Goal: Register for event/course

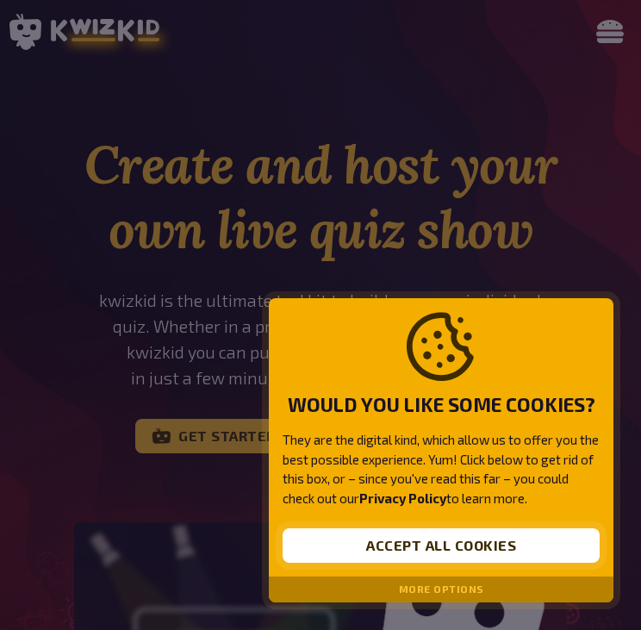
click at [478, 554] on button "Accept all cookies" at bounding box center [441, 545] width 317 height 34
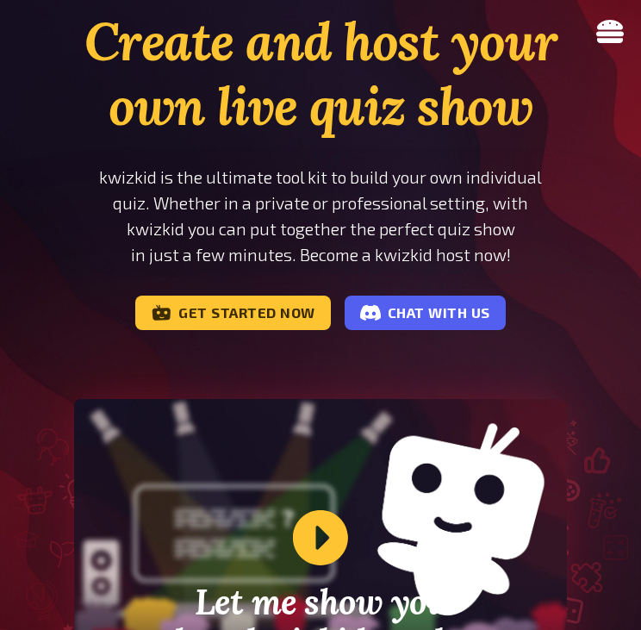
scroll to position [172, 0]
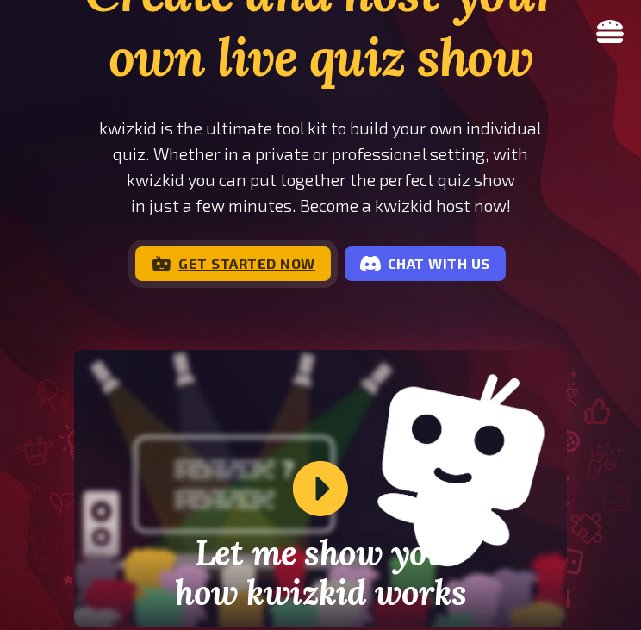
click at [277, 264] on link "Get started now" at bounding box center [233, 263] width 196 height 34
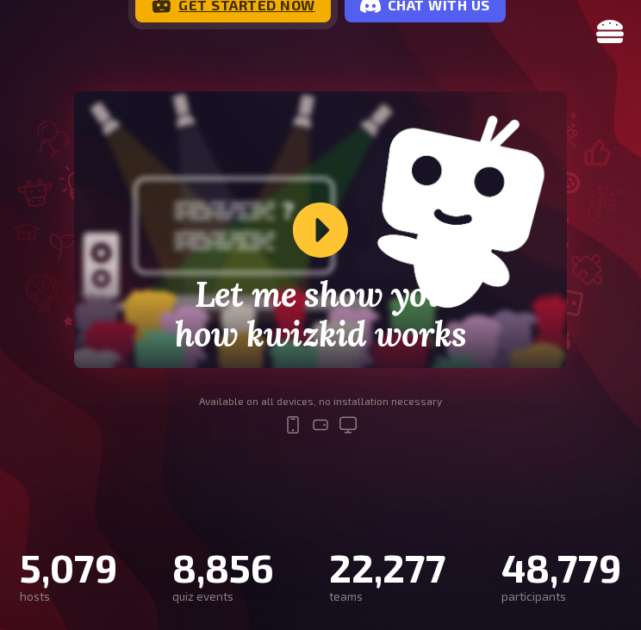
scroll to position [517, 0]
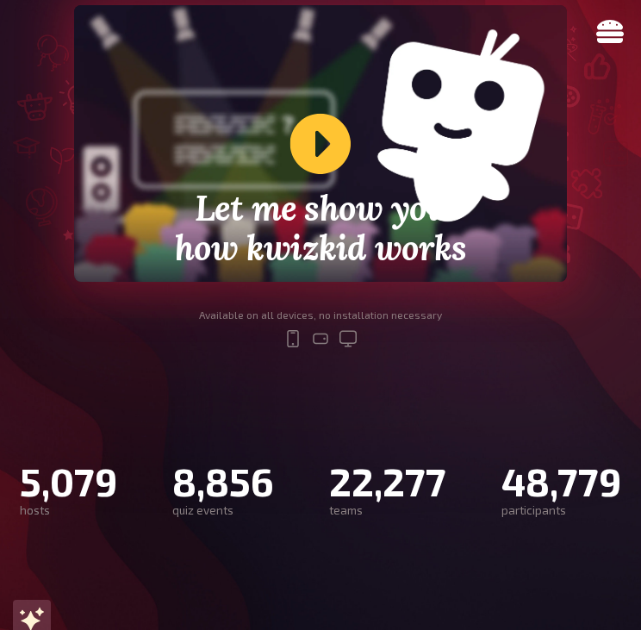
click at [314, 147] on div "Let me show you how kwizkid works" at bounding box center [320, 143] width 492 height 277
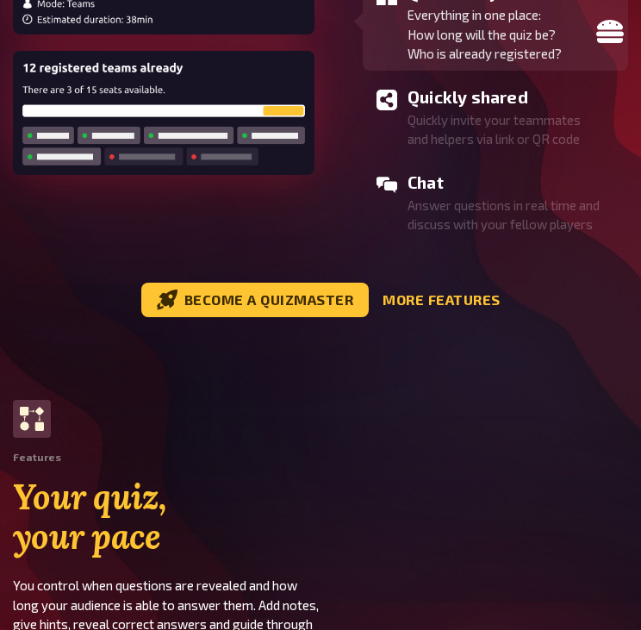
scroll to position [2068, 0]
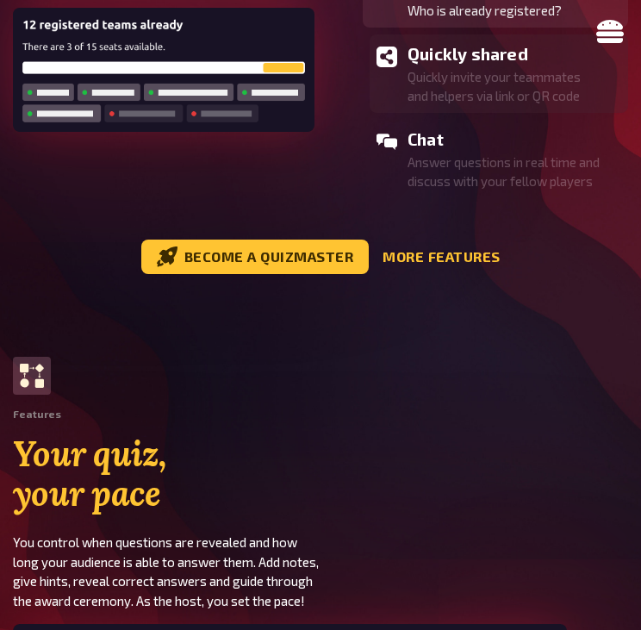
click at [484, 79] on p "Quickly invite your teammates and helpers via link or QR code" at bounding box center [515, 86] width 214 height 39
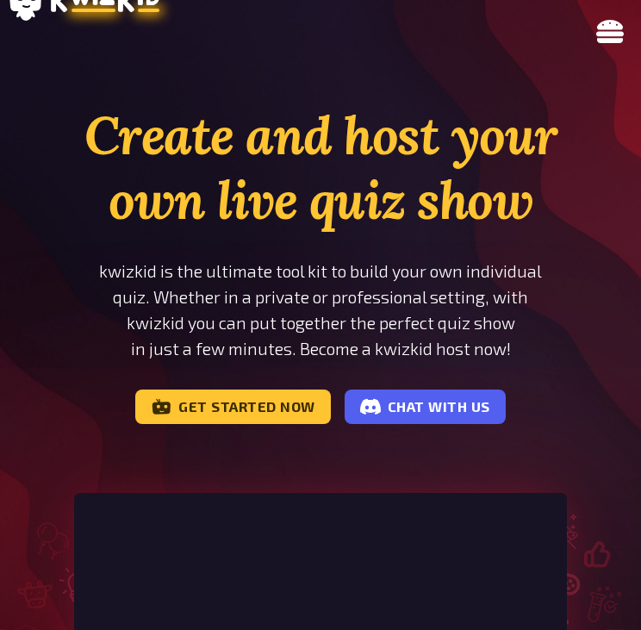
scroll to position [0, 0]
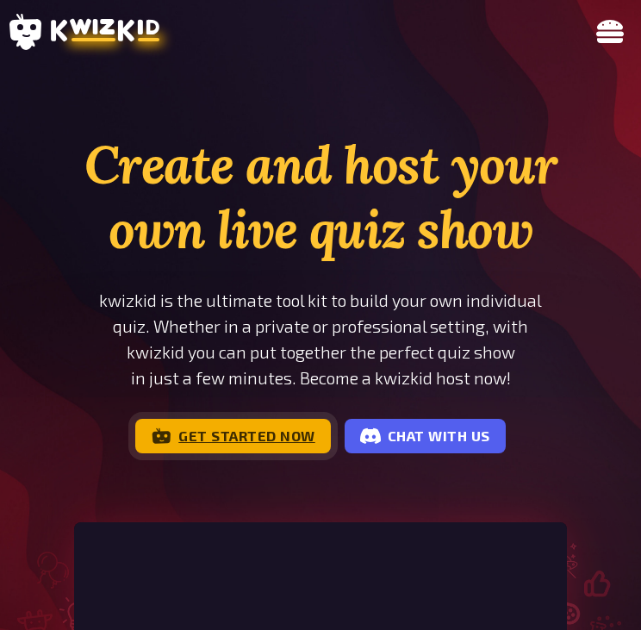
click at [266, 436] on link "Get started now" at bounding box center [233, 436] width 196 height 34
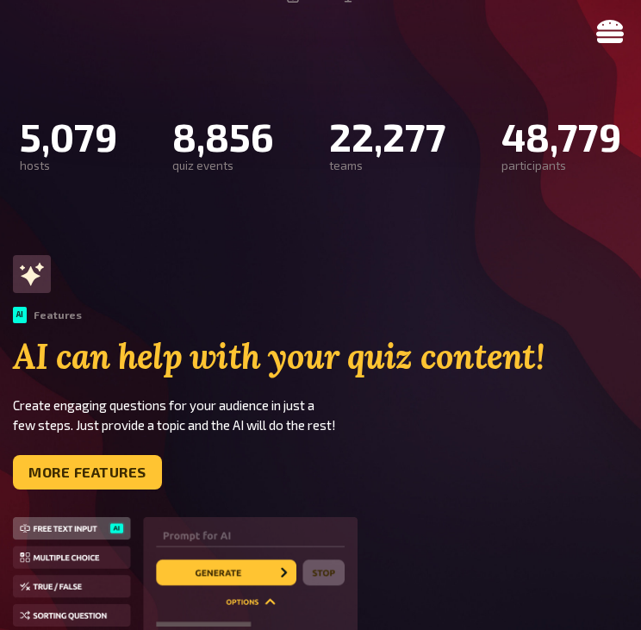
click at [78, 130] on div "5,079" at bounding box center [68, 137] width 97 height 45
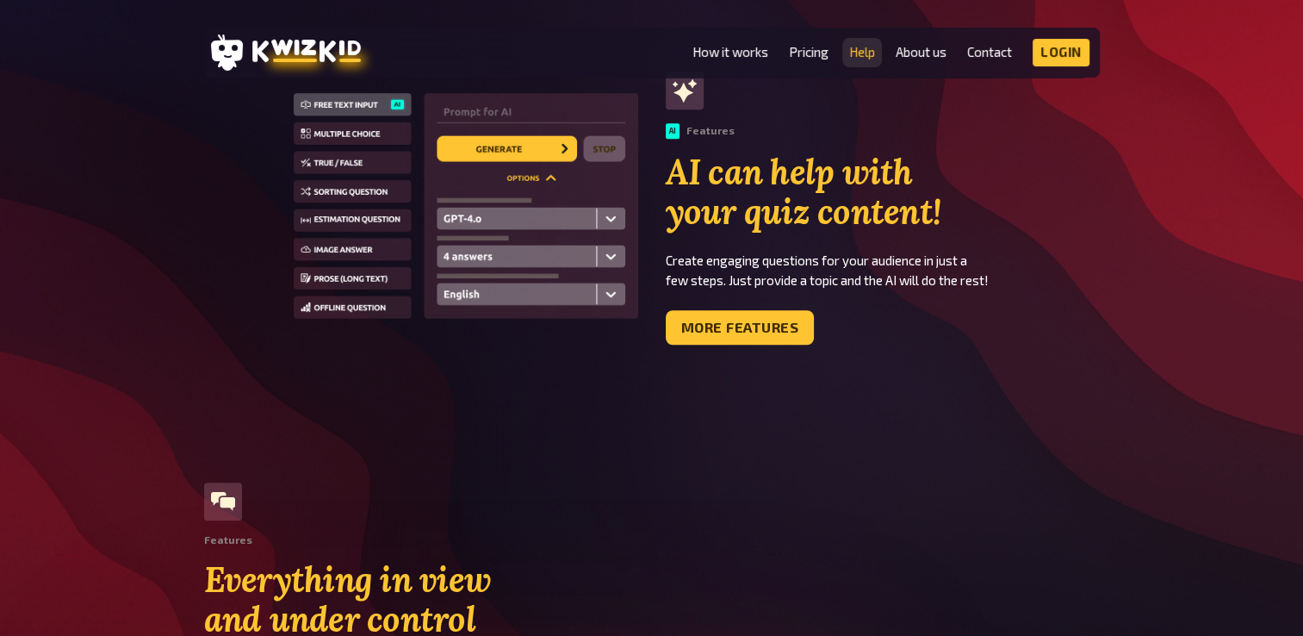
scroll to position [1292, 0]
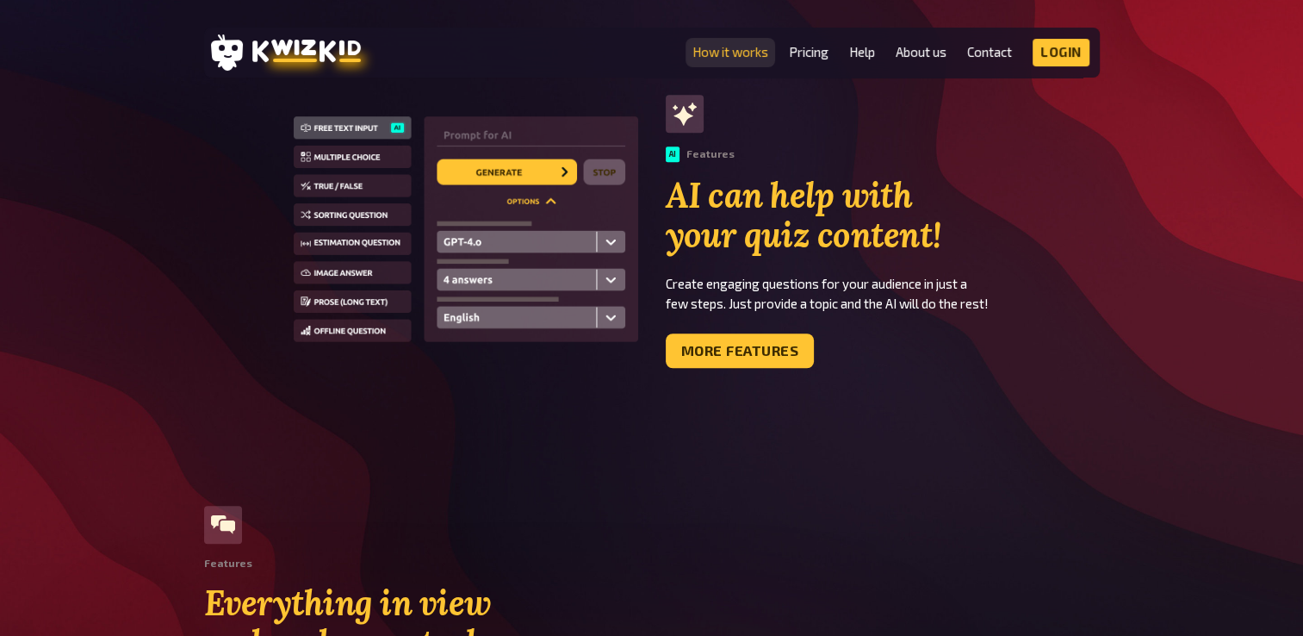
click at [640, 48] on link "How it works" at bounding box center [731, 52] width 76 height 15
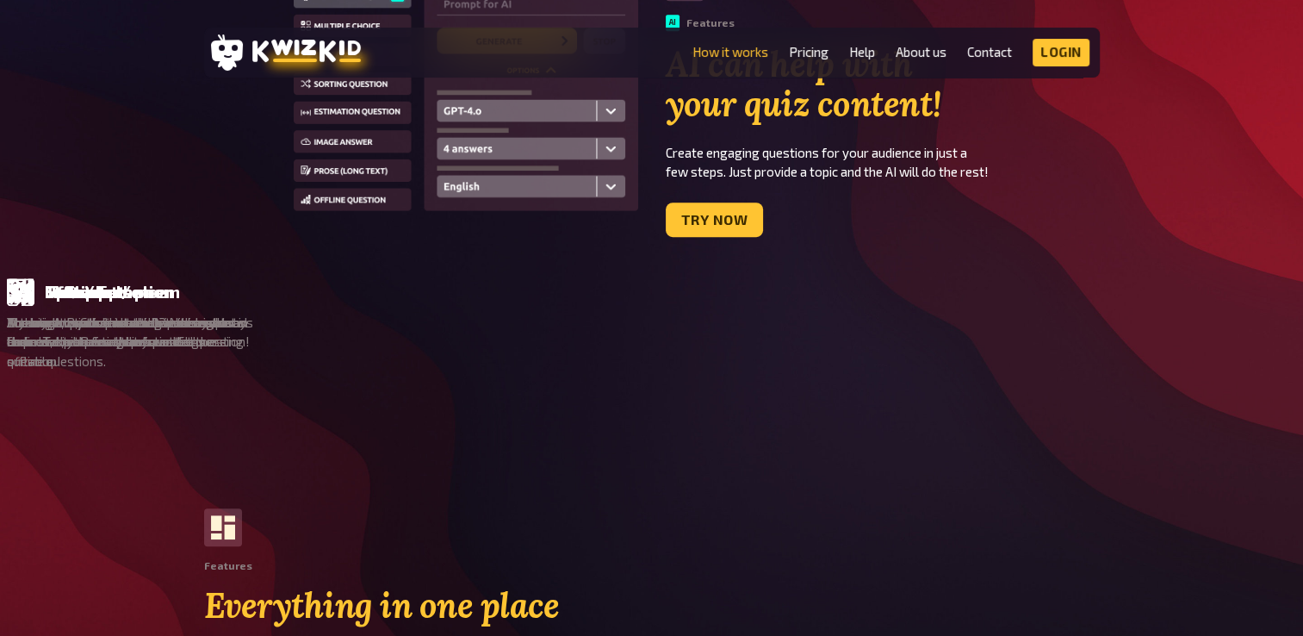
scroll to position [1034, 0]
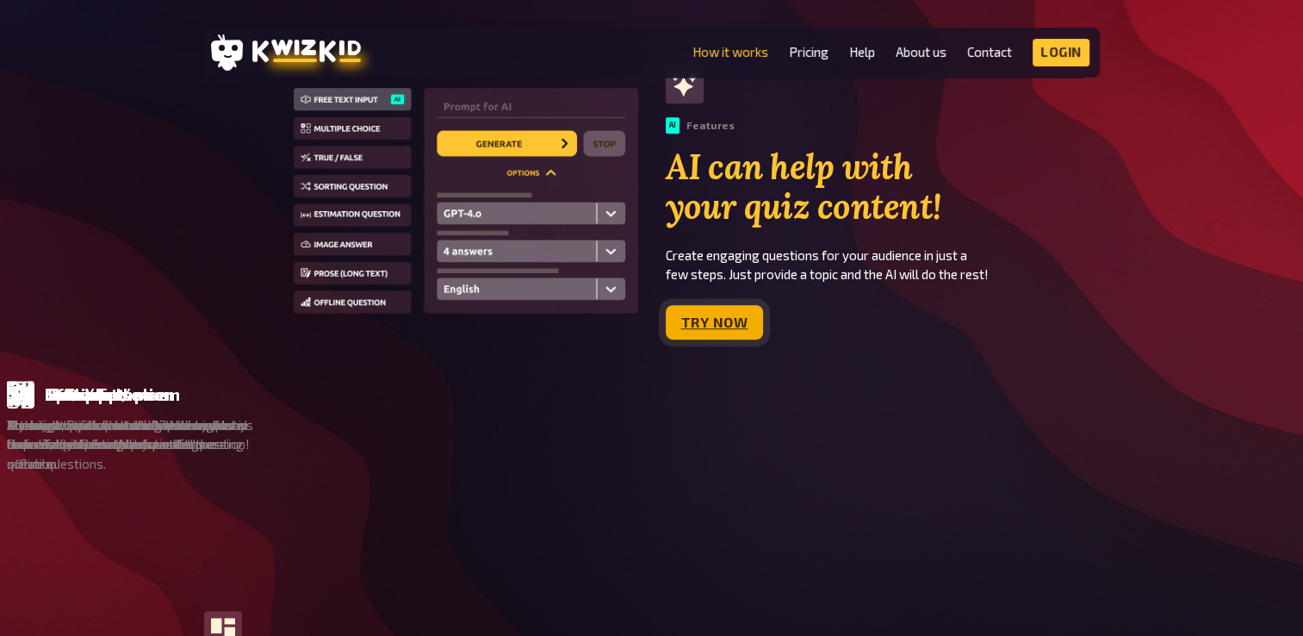
click at [640, 308] on link "Try now" at bounding box center [715, 322] width 98 height 34
click at [640, 47] on link "Login" at bounding box center [1061, 53] width 57 height 28
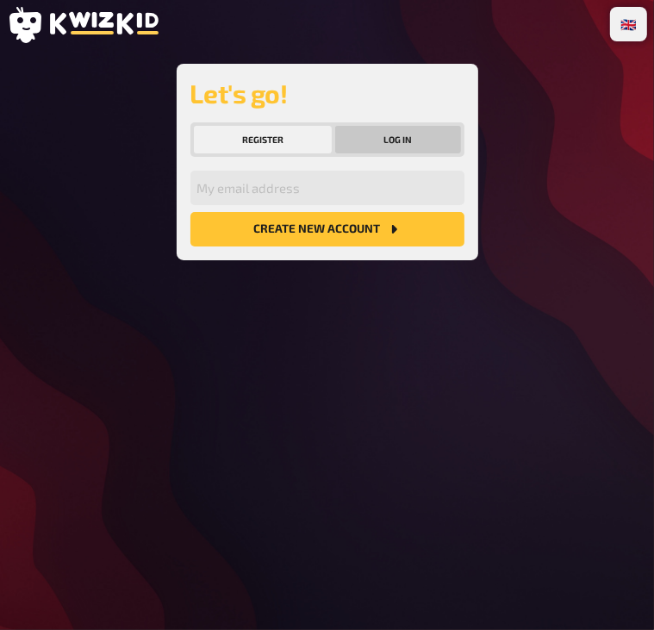
click at [423, 144] on button "Log in" at bounding box center [398, 140] width 126 height 28
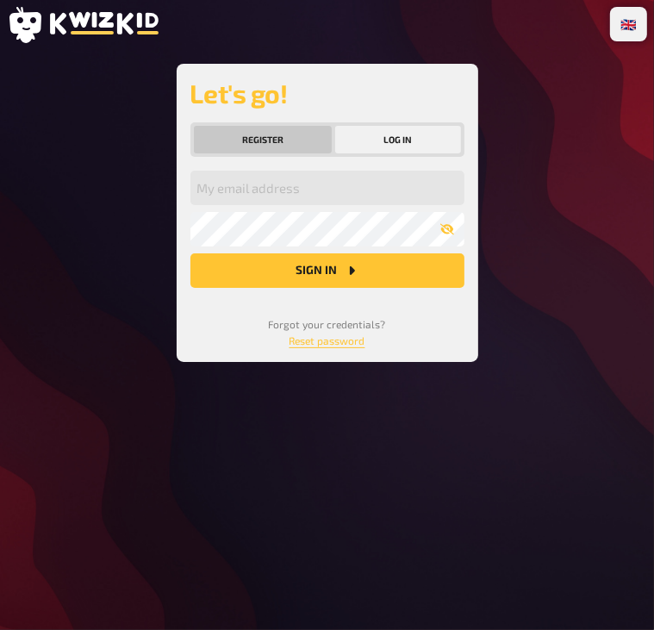
click at [248, 130] on button "Register" at bounding box center [263, 140] width 139 height 28
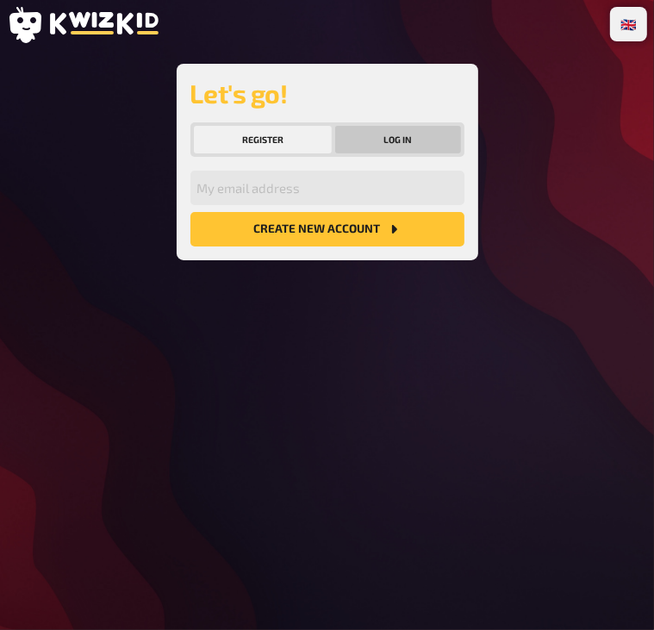
click at [366, 141] on button "Log in" at bounding box center [398, 140] width 126 height 28
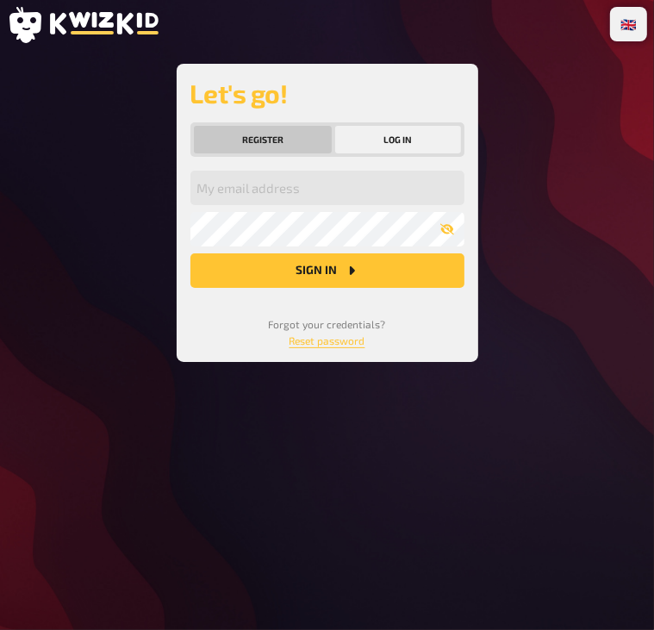
click at [301, 146] on button "Register" at bounding box center [263, 140] width 139 height 28
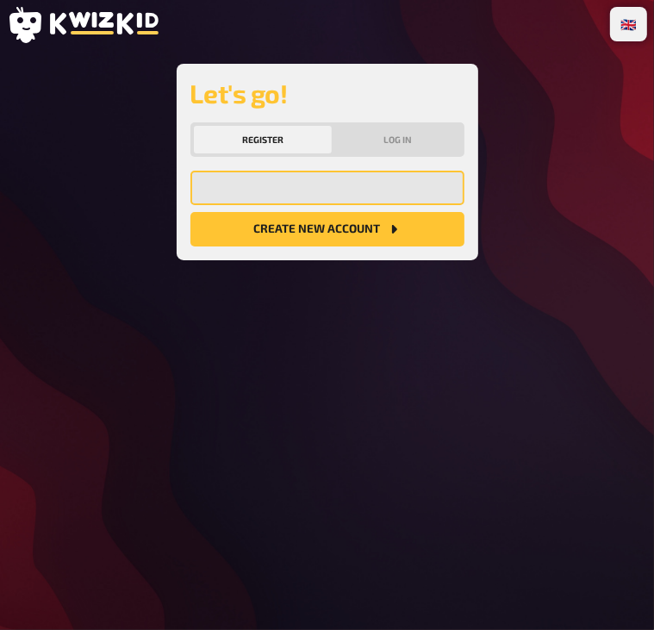
click at [301, 192] on input "email" at bounding box center [327, 188] width 274 height 34
type input "[EMAIL_ADDRESS][DOMAIN_NAME]"
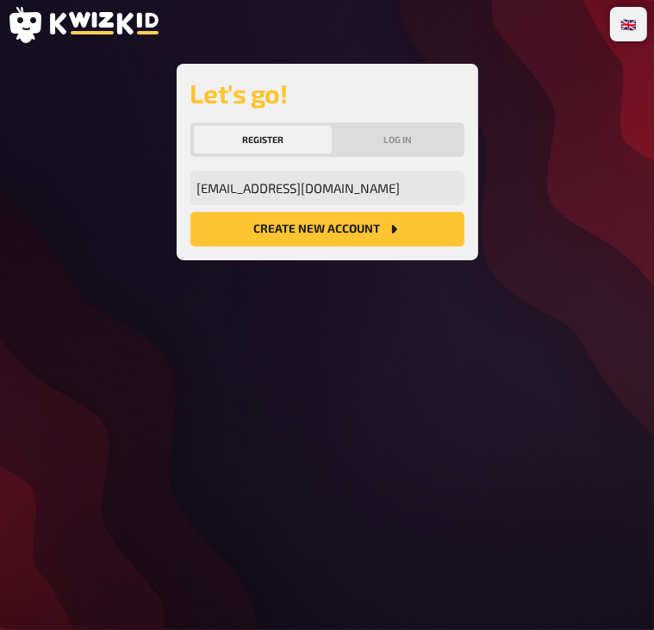
click at [300, 247] on div "Let's go! Register Log in arantzafilip@gmail.com My email address Create new ac…" at bounding box center [328, 162] width 302 height 196
click at [307, 236] on button "Create new account" at bounding box center [327, 229] width 274 height 34
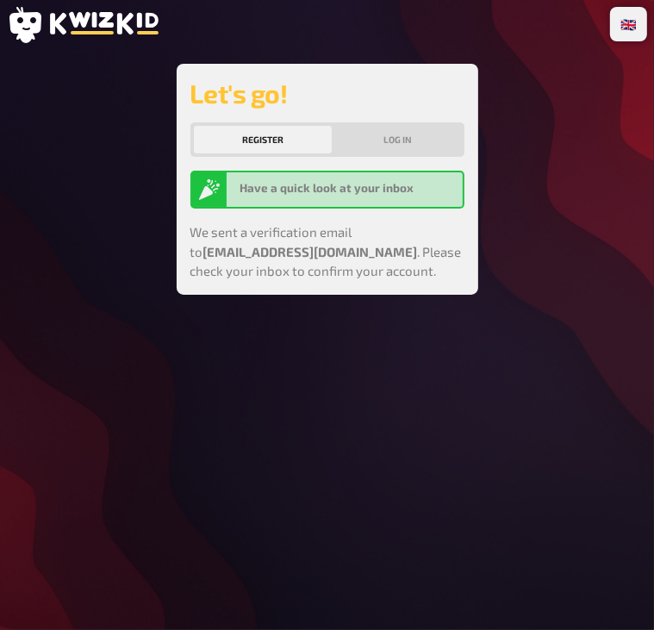
drag, startPoint x: 289, startPoint y: 339, endPoint x: 286, endPoint y: 323, distance: 16.7
click at [289, 340] on div "🇩🇪 Deutsch 🇬🇧 English 🇳🇱 Nederlands 1 Register Register now to build and host y…" at bounding box center [327, 315] width 654 height 630
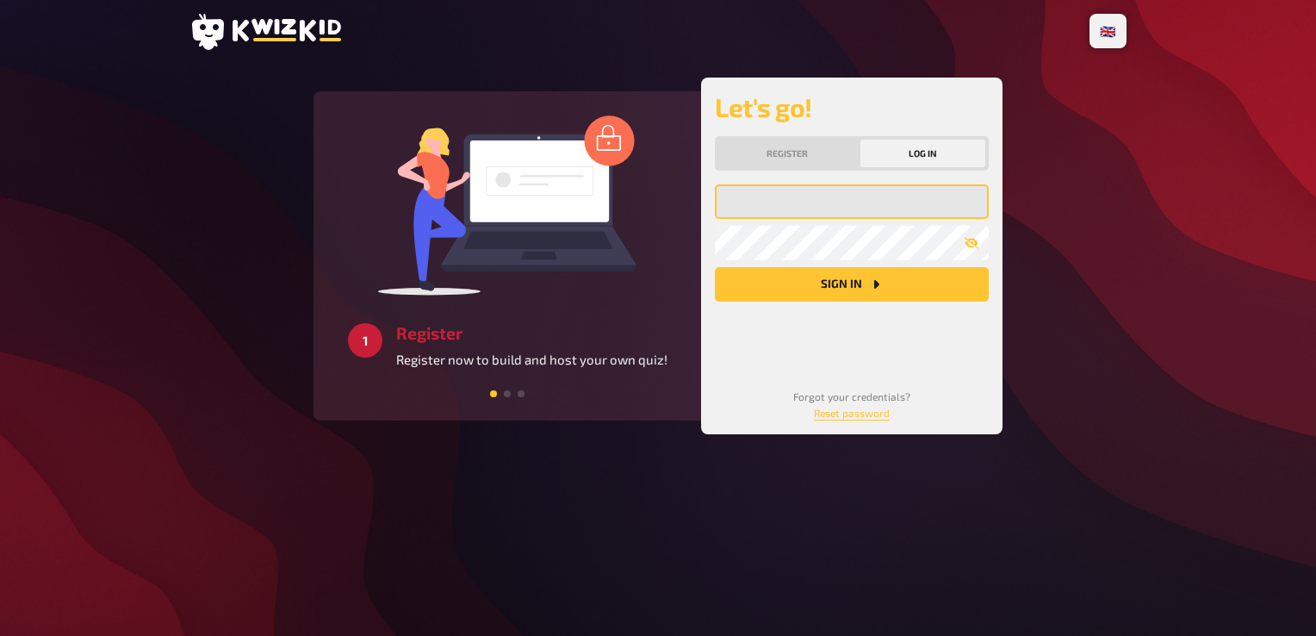
click at [807, 202] on input "email" at bounding box center [852, 201] width 274 height 34
type input "[EMAIL_ADDRESS][DOMAIN_NAME]"
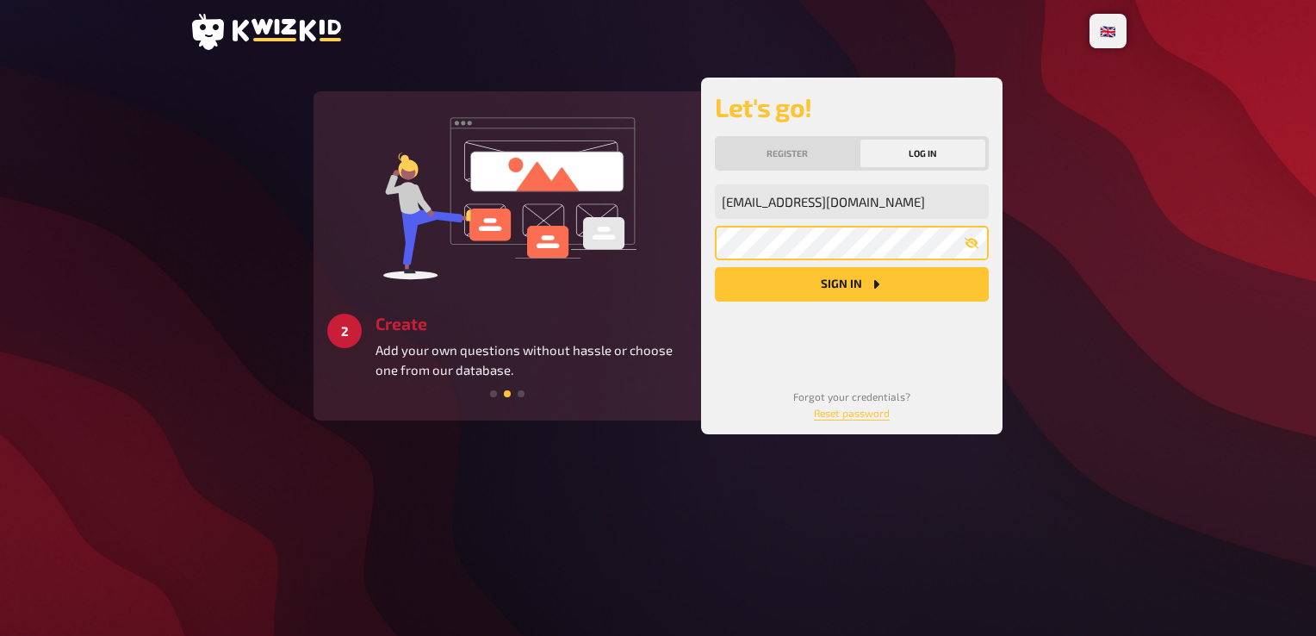
click at [715, 267] on button "Sign in" at bounding box center [852, 284] width 274 height 34
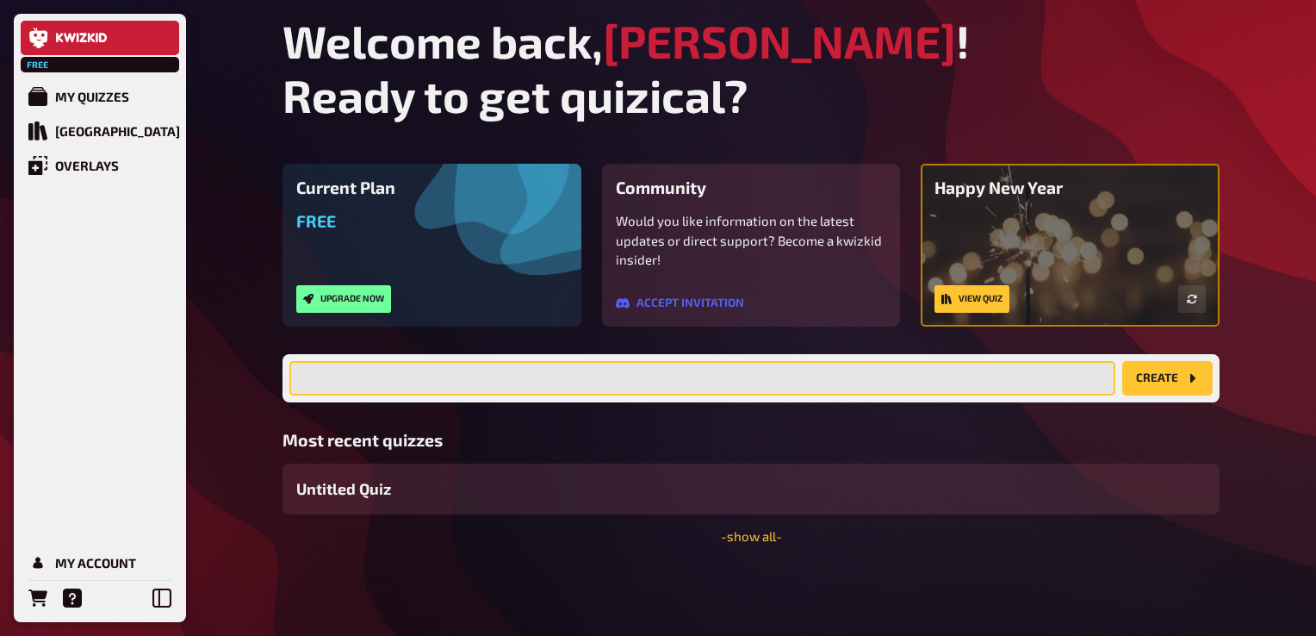
click at [589, 389] on input "text" at bounding box center [702, 378] width 826 height 34
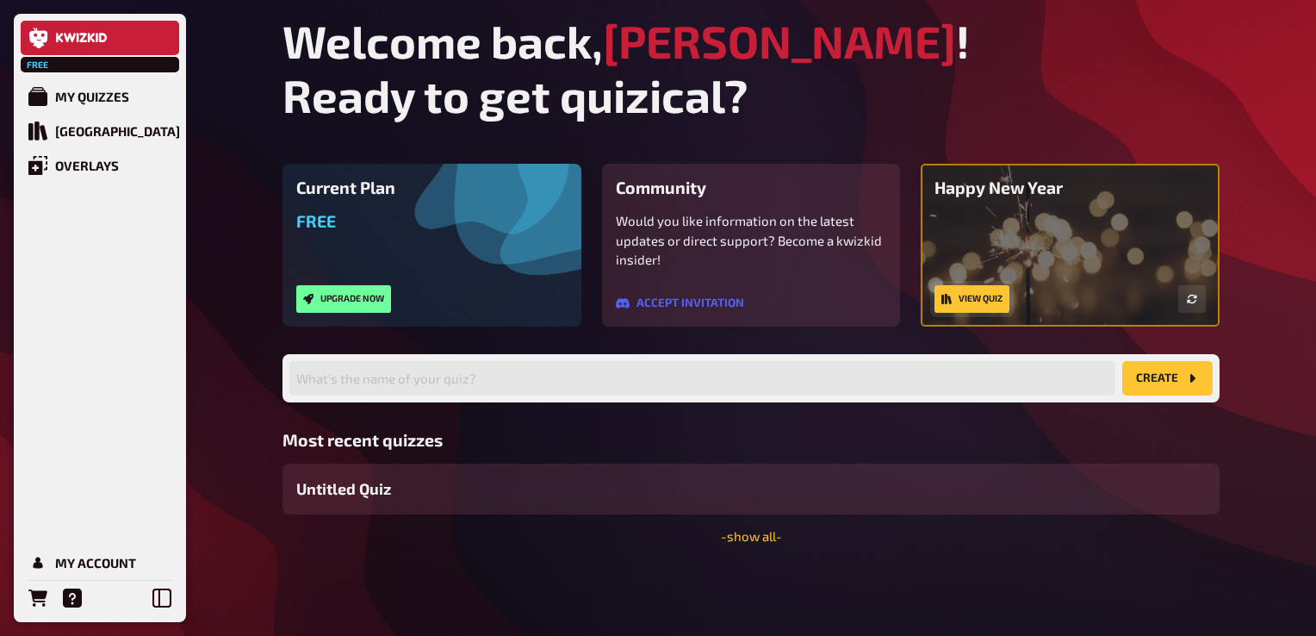
click at [987, 305] on link "View quiz" at bounding box center [972, 299] width 75 height 28
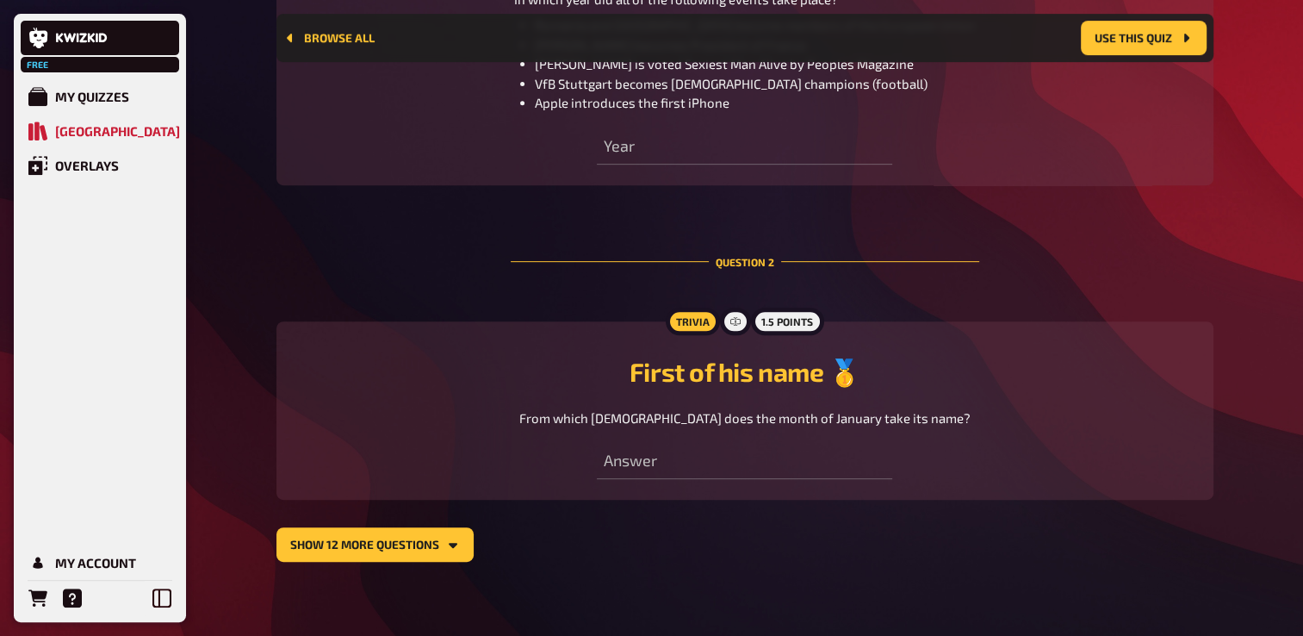
scroll to position [739, 0]
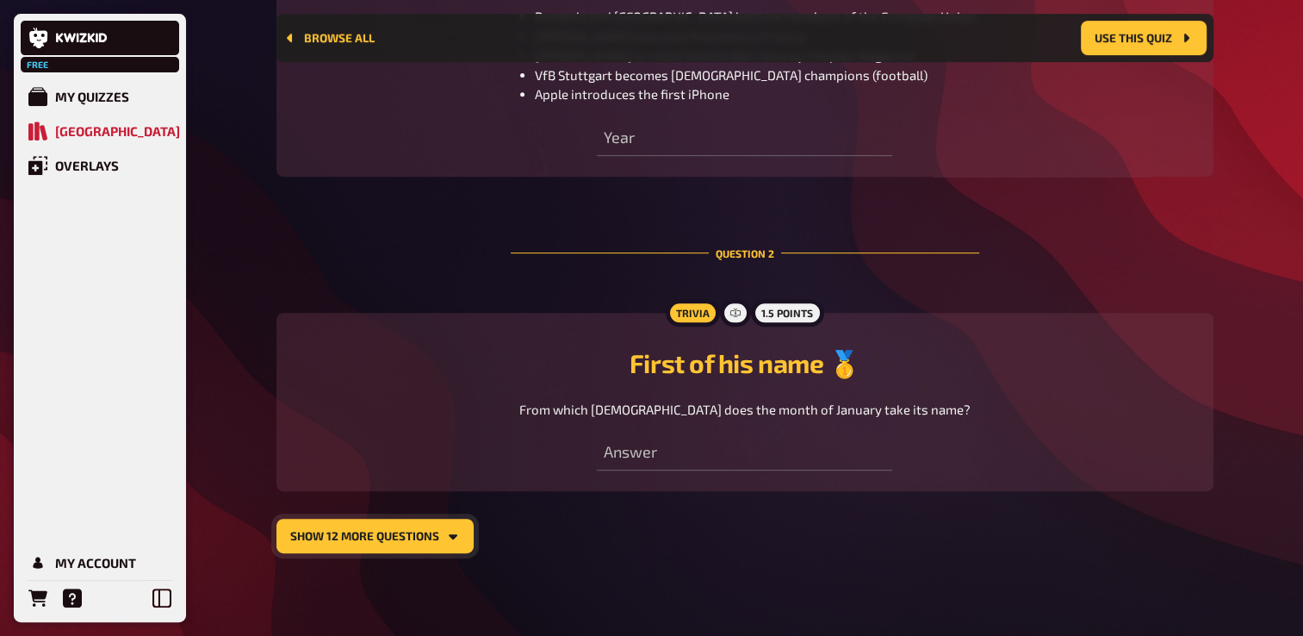
click at [393, 547] on button "show 12 more questions" at bounding box center [375, 536] width 197 height 34
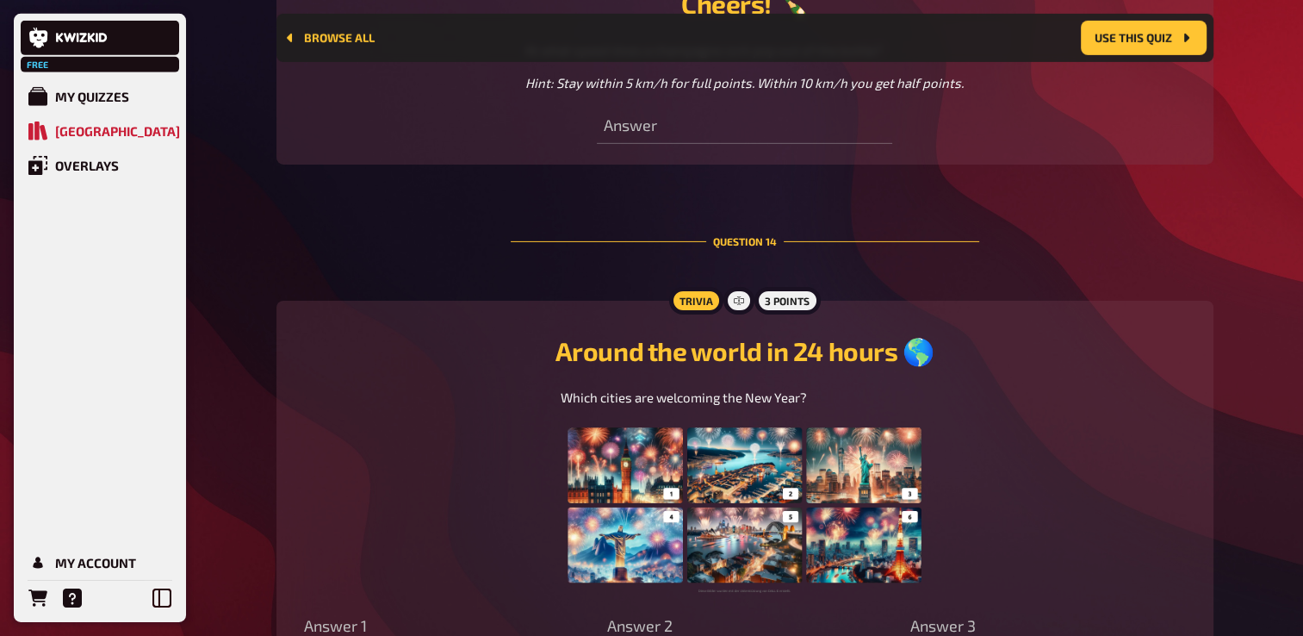
scroll to position [5769, 0]
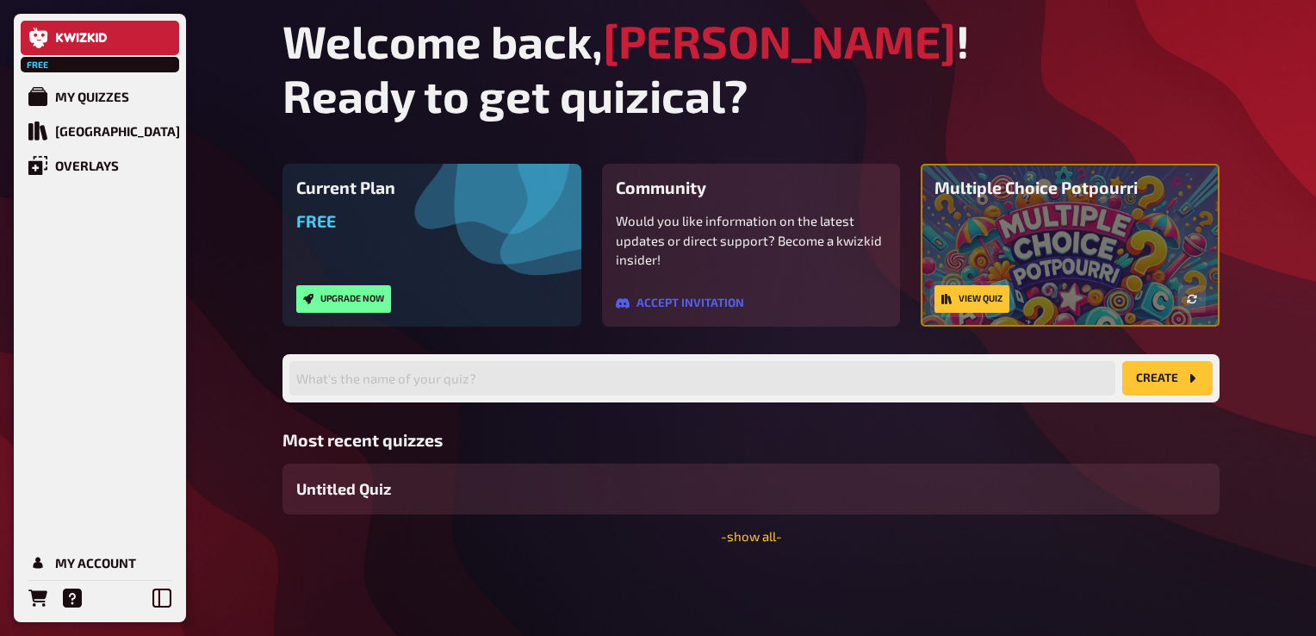
click at [975, 302] on link "View quiz" at bounding box center [972, 299] width 75 height 28
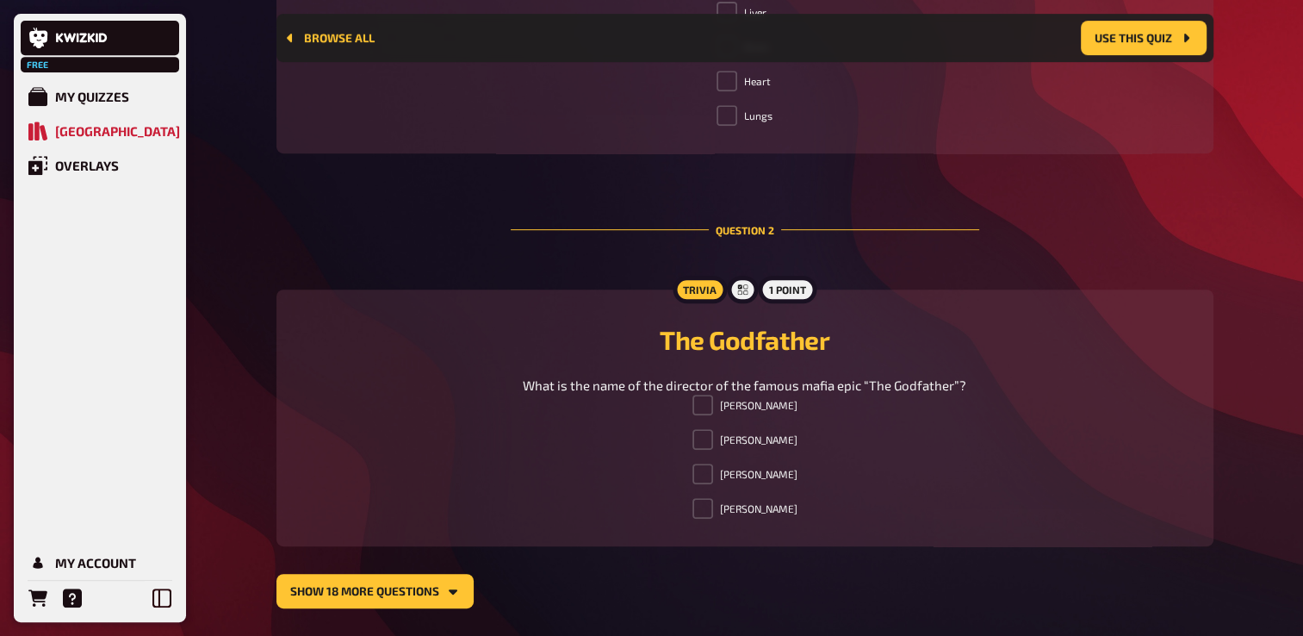
scroll to position [819, 0]
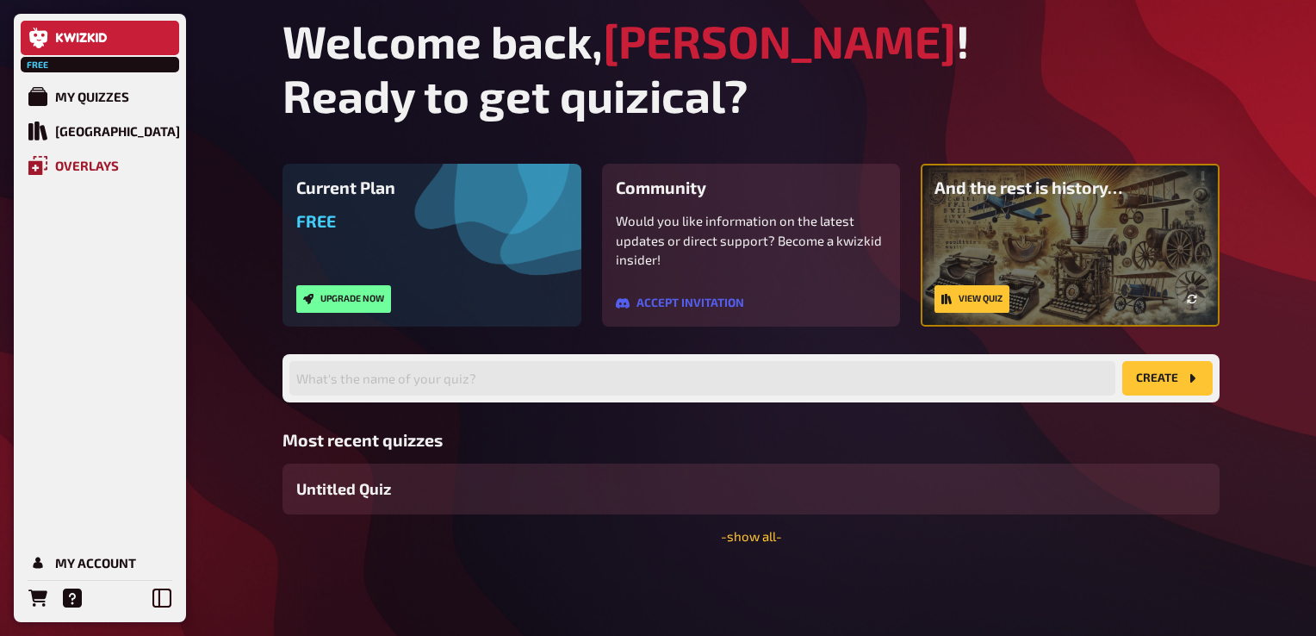
click at [90, 168] on div "Overlays" at bounding box center [87, 166] width 64 height 16
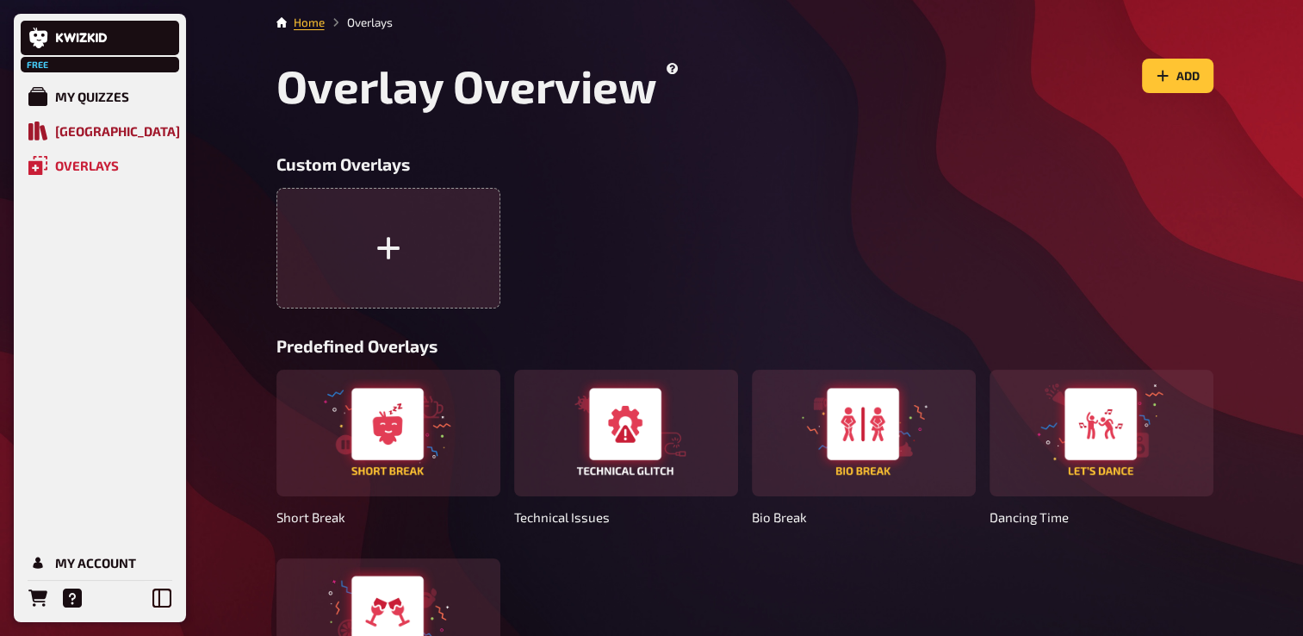
click at [116, 135] on div "[GEOGRAPHIC_DATA]" at bounding box center [117, 131] width 125 height 16
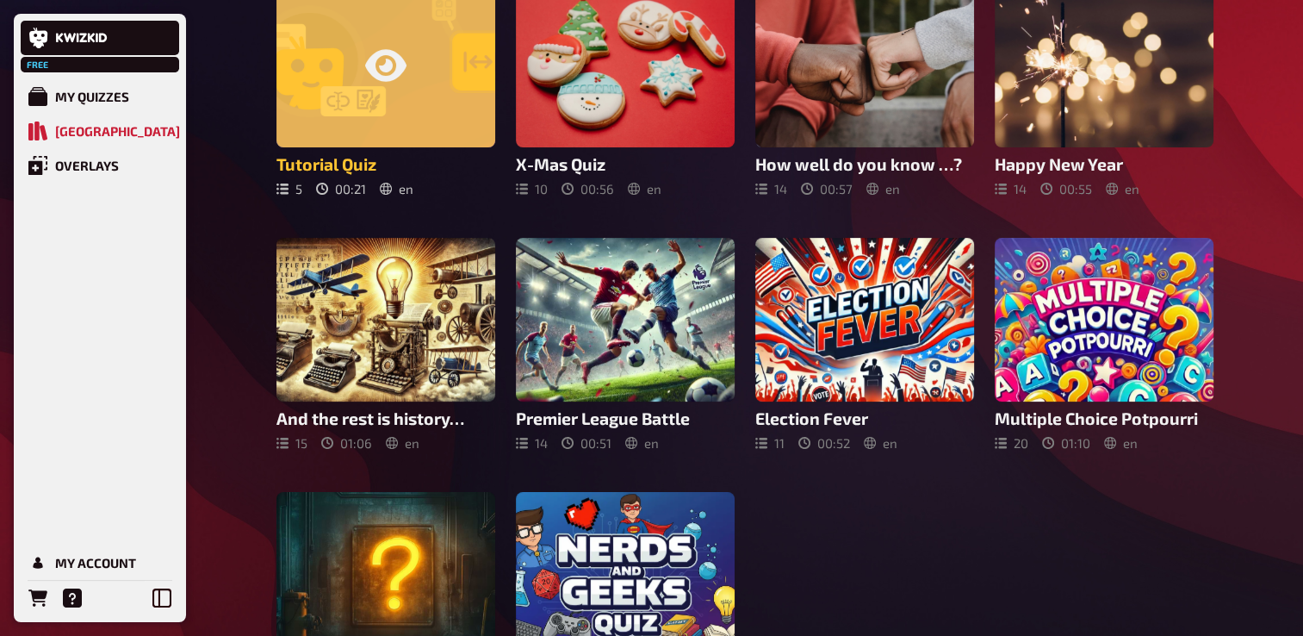
scroll to position [172, 0]
click at [370, 90] on div at bounding box center [386, 64] width 219 height 165
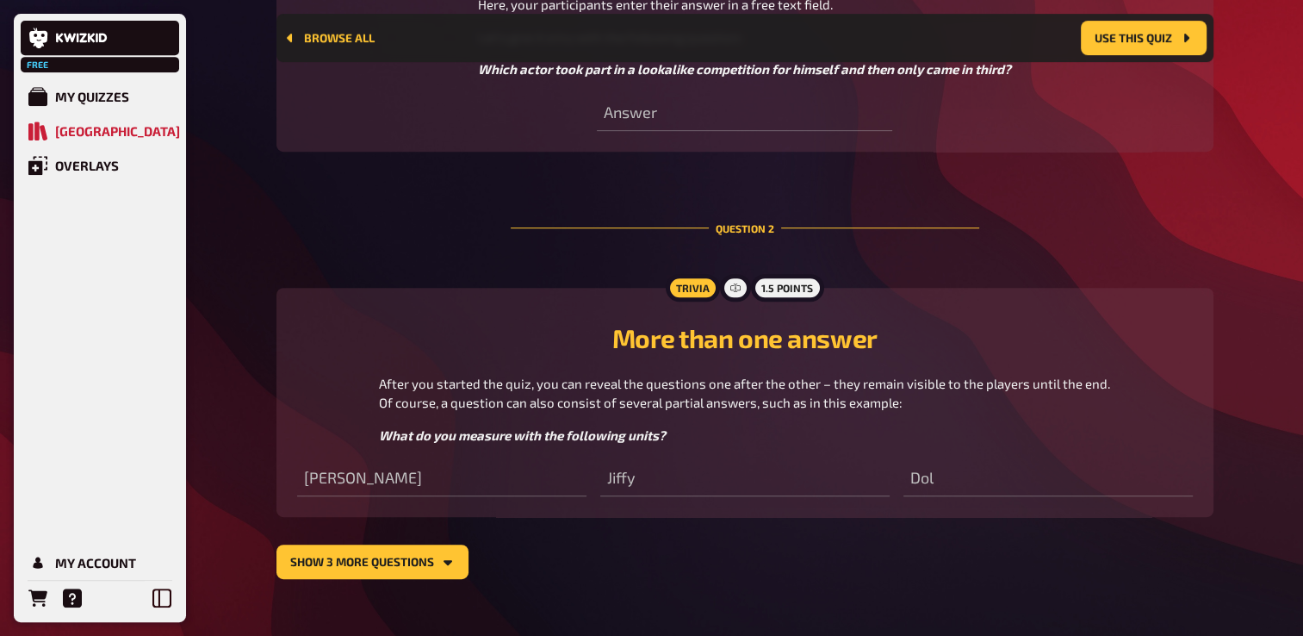
scroll to position [816, 0]
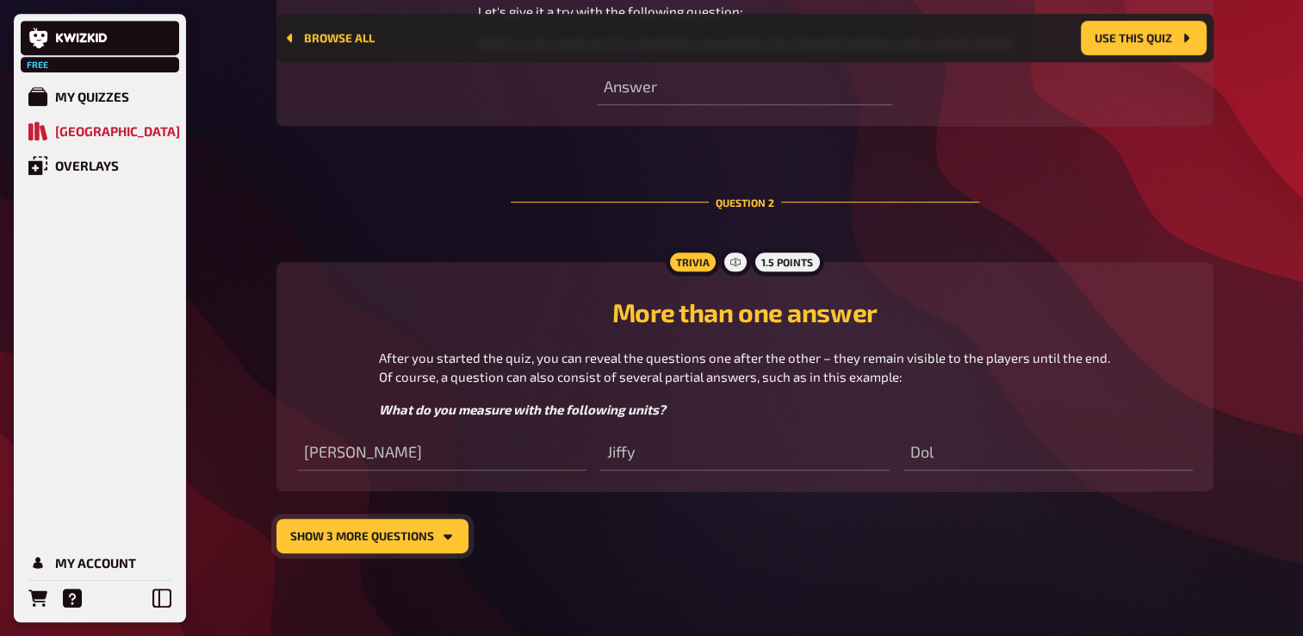
click at [358, 539] on button "show 3 more questions" at bounding box center [373, 536] width 192 height 34
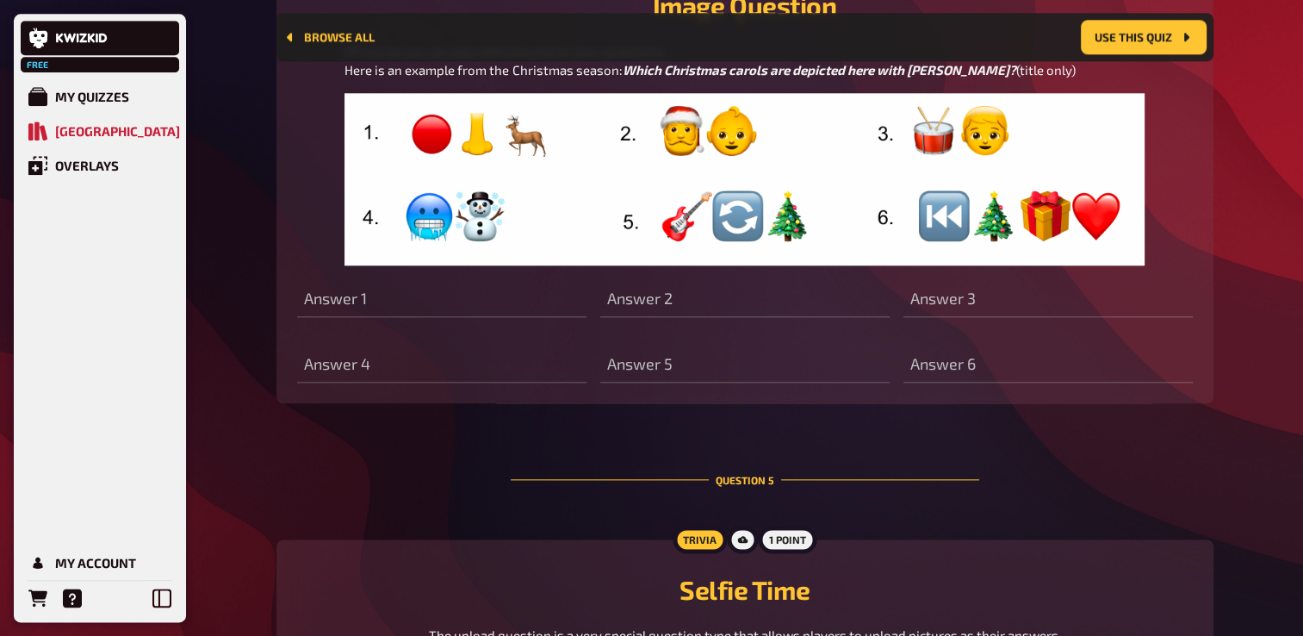
scroll to position [1936, 0]
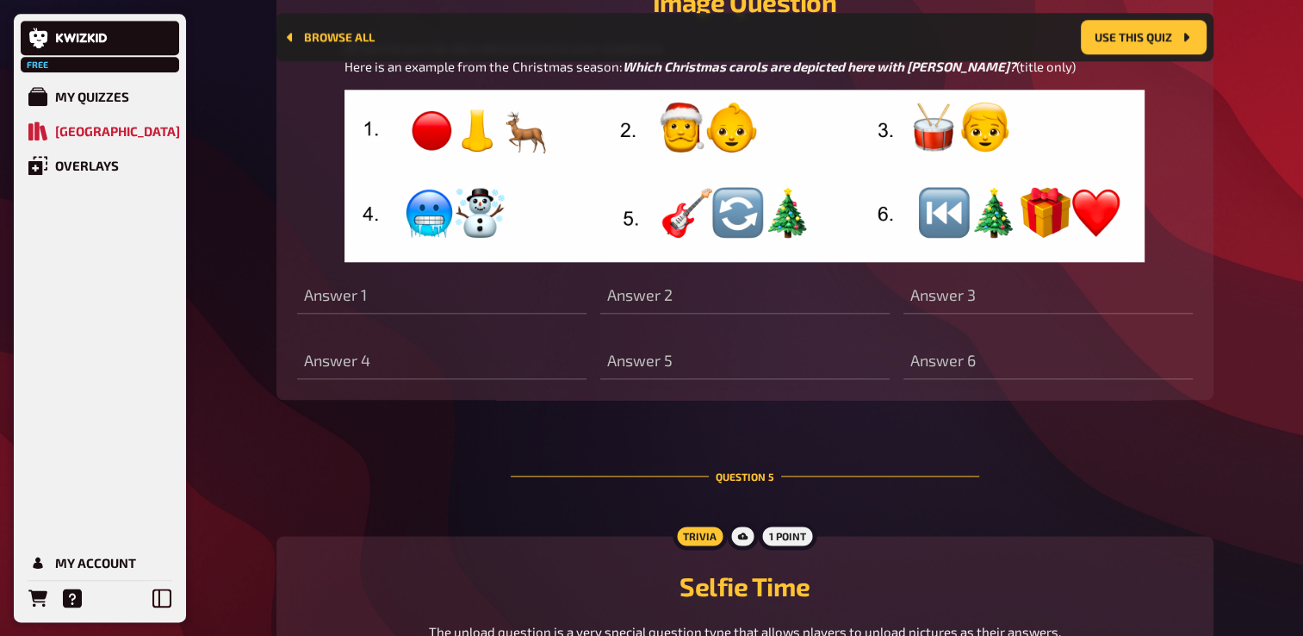
click at [512, 262] on img at bounding box center [744, 176] width 799 height 172
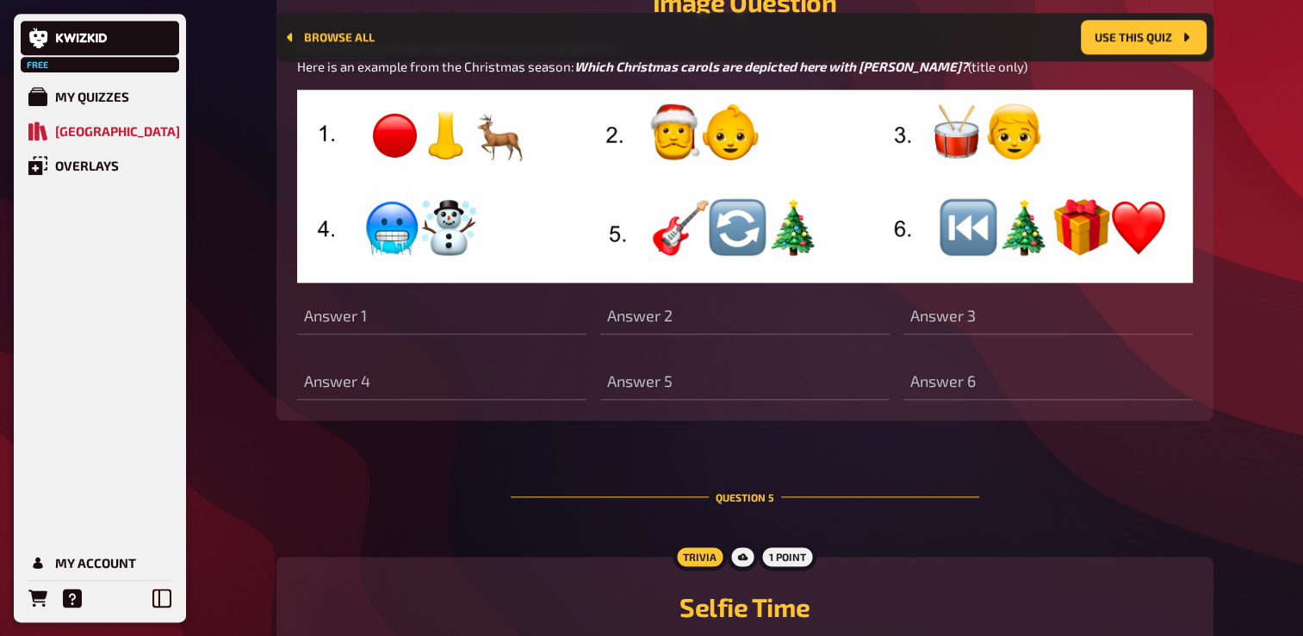
click at [519, 282] on img at bounding box center [745, 186] width 896 height 193
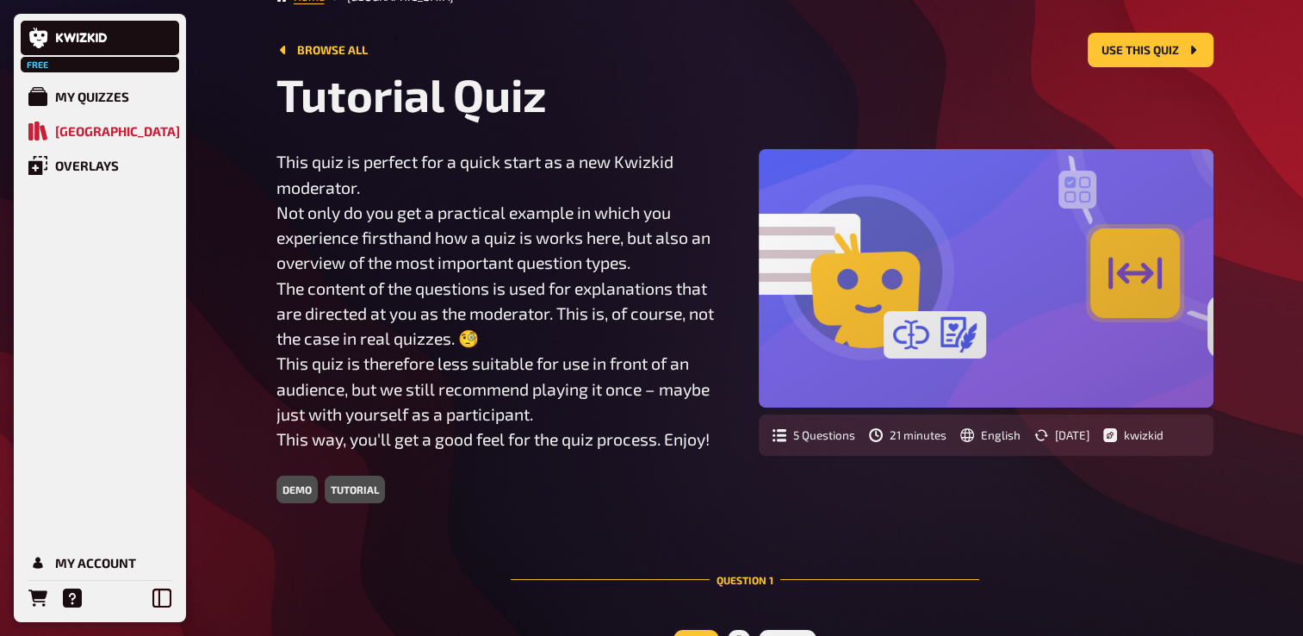
scroll to position [0, 0]
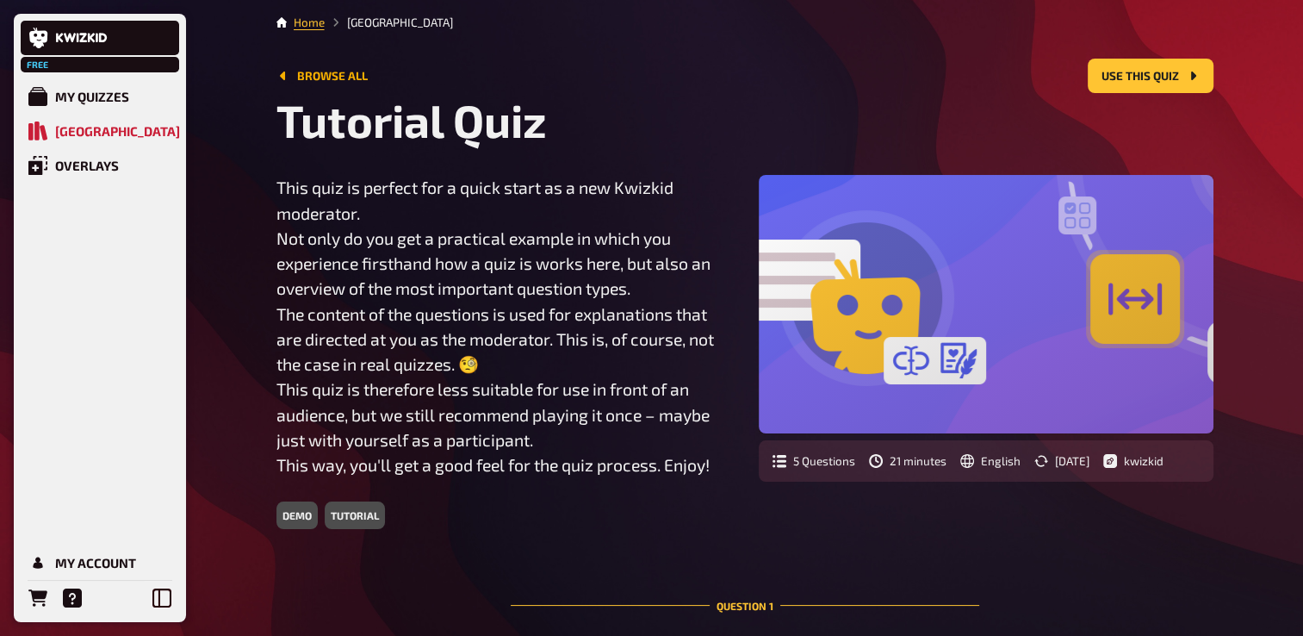
click at [316, 78] on link "Browse all" at bounding box center [322, 76] width 91 height 14
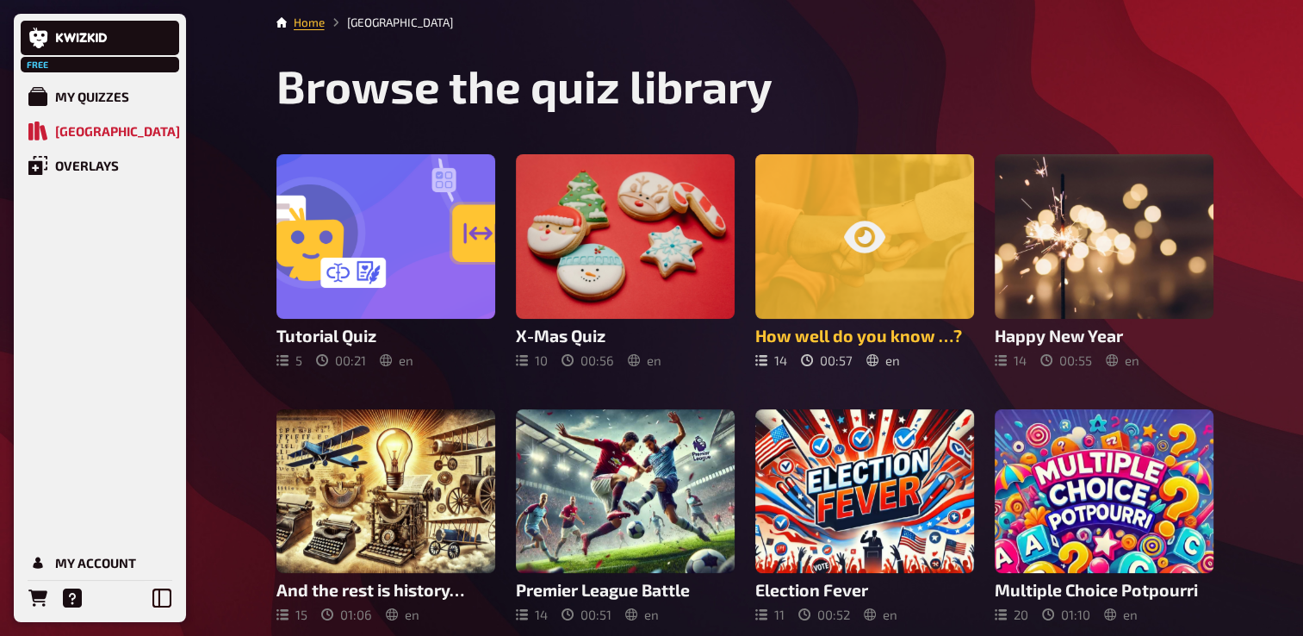
click at [919, 262] on div at bounding box center [865, 236] width 219 height 165
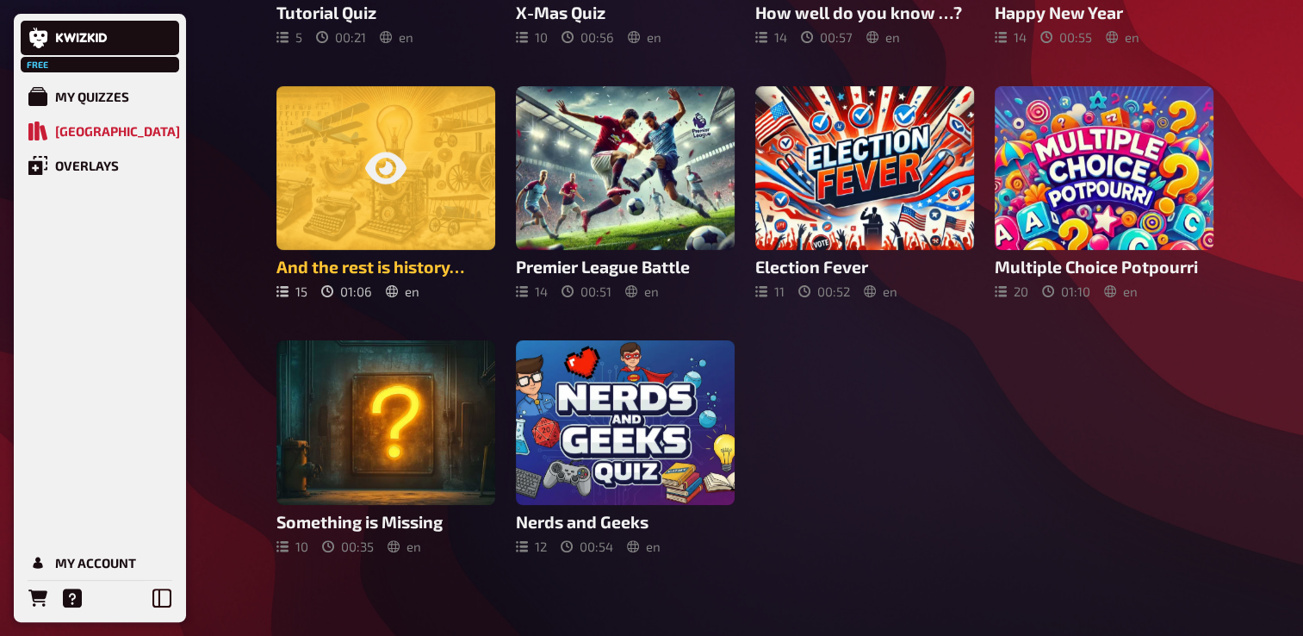
scroll to position [325, 0]
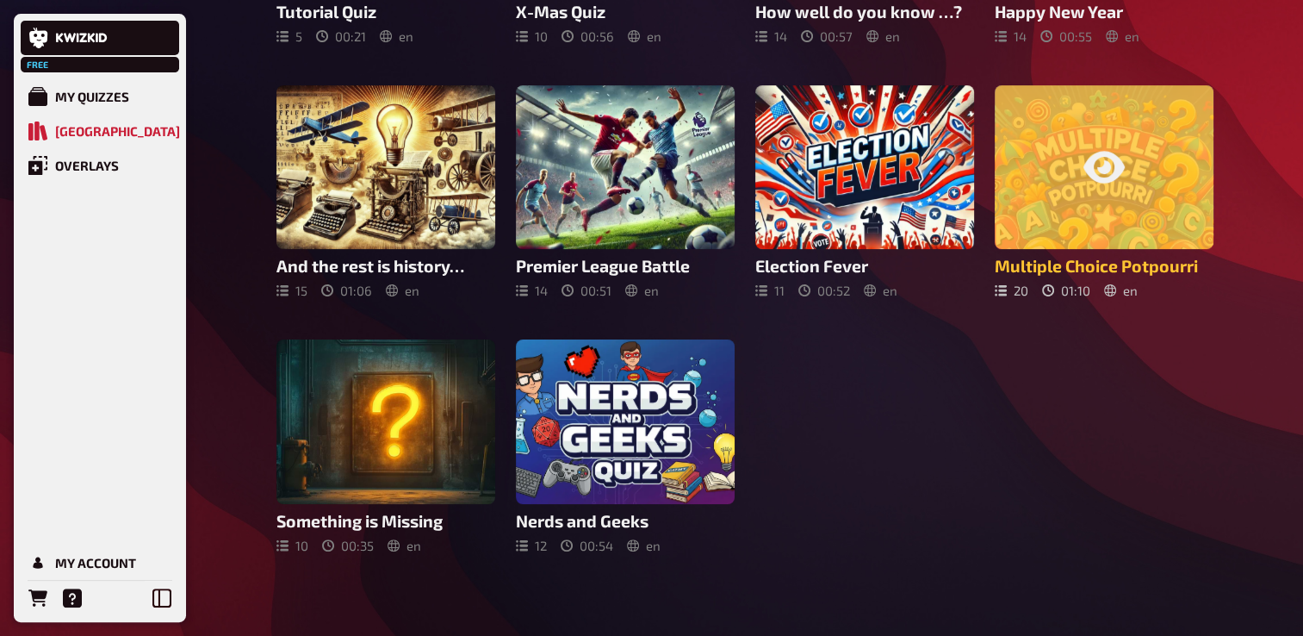
click at [1046, 156] on div at bounding box center [1104, 167] width 219 height 165
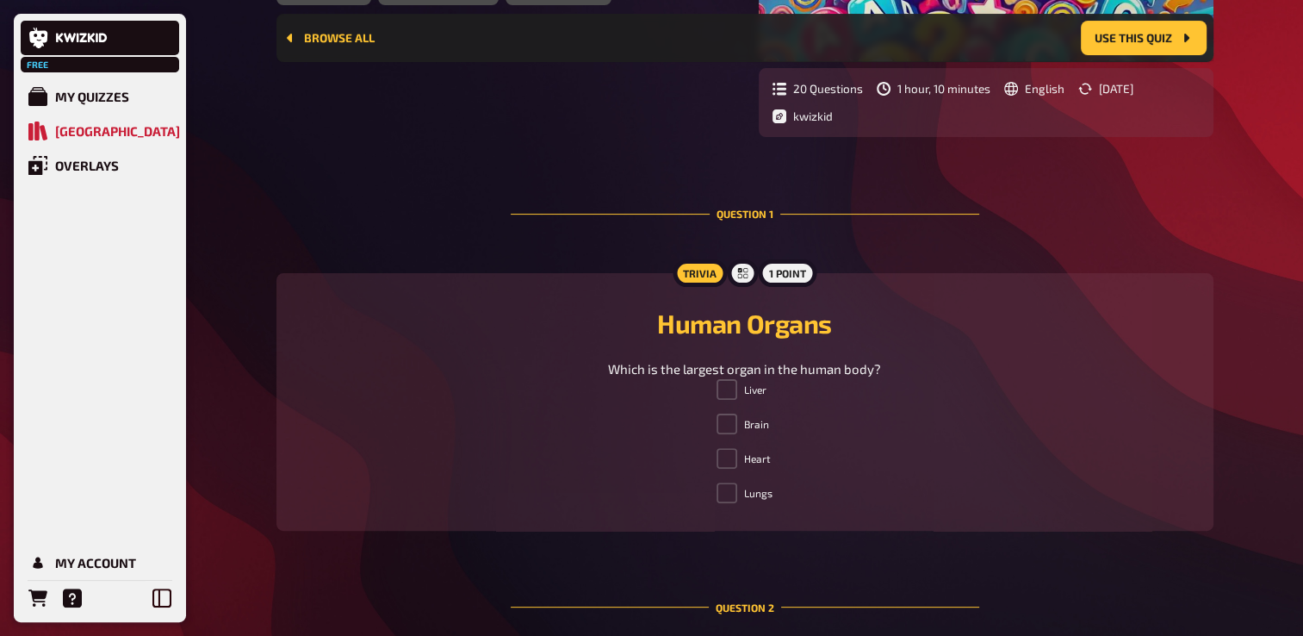
scroll to position [819, 0]
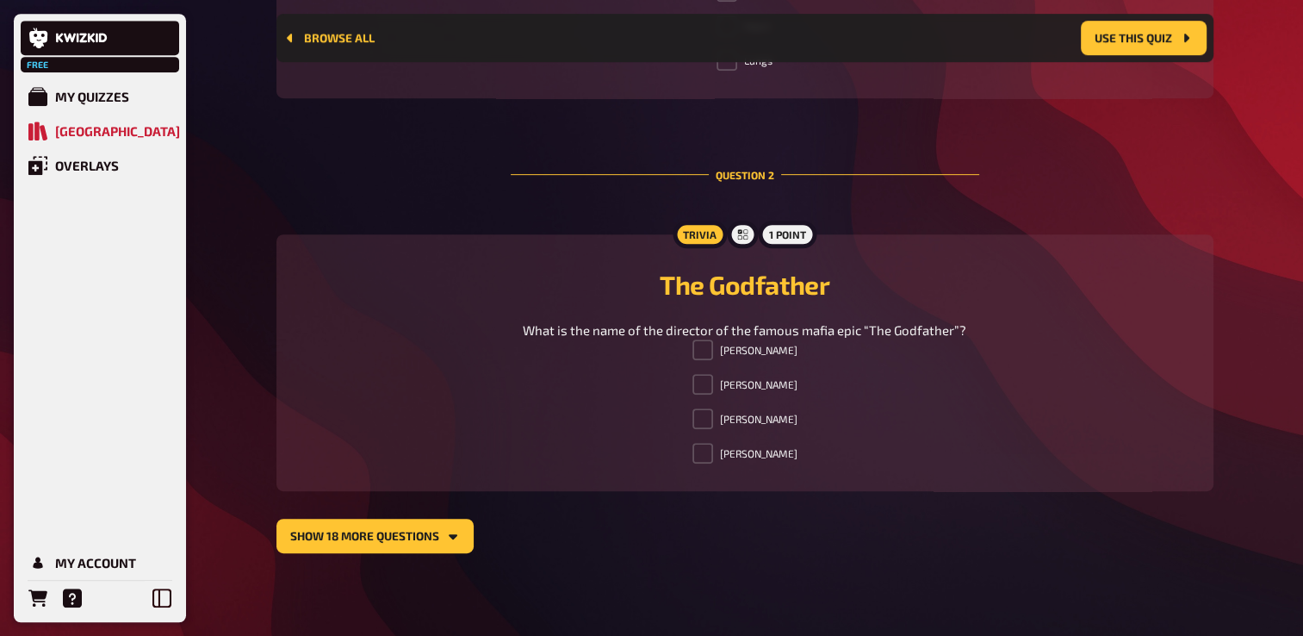
click at [338, 538] on button "show 18 more questions" at bounding box center [375, 536] width 197 height 34
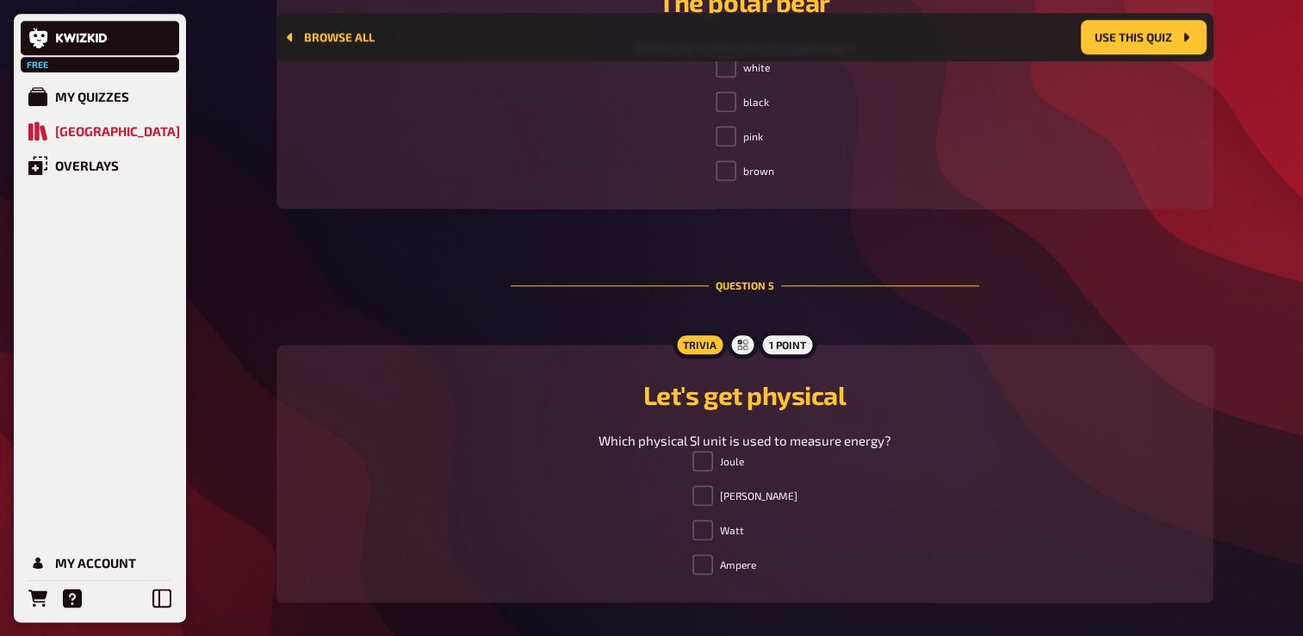
scroll to position [2025, 0]
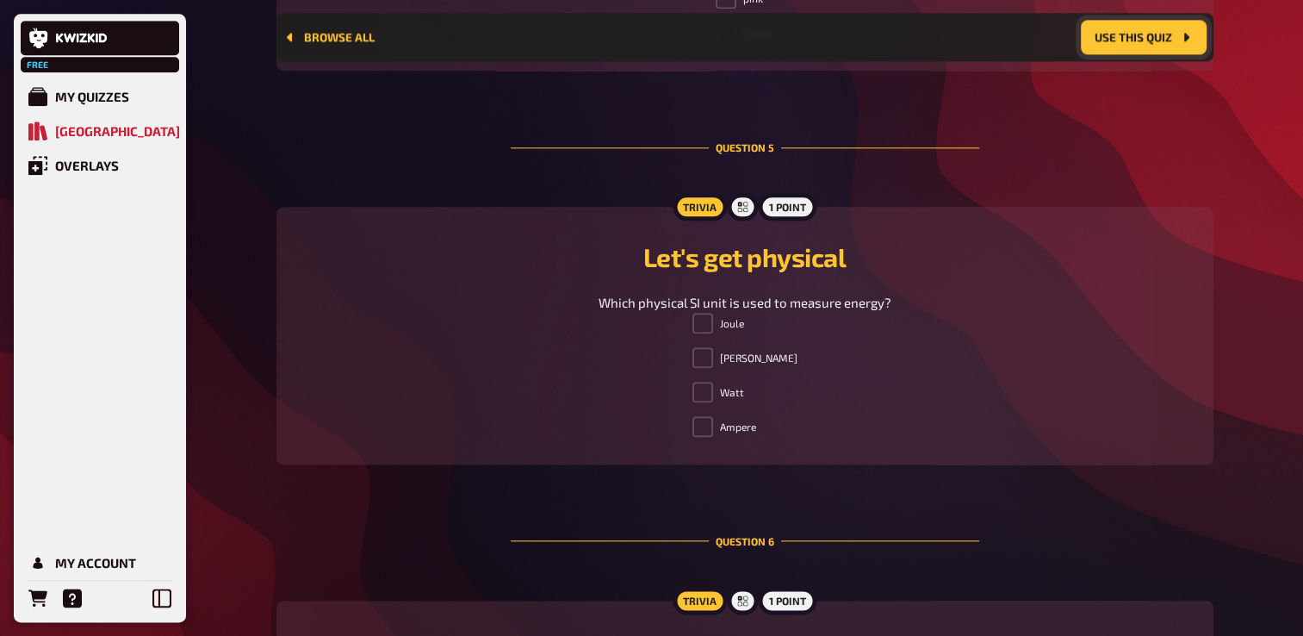
click at [1175, 47] on button "Use this quiz" at bounding box center [1144, 38] width 126 height 34
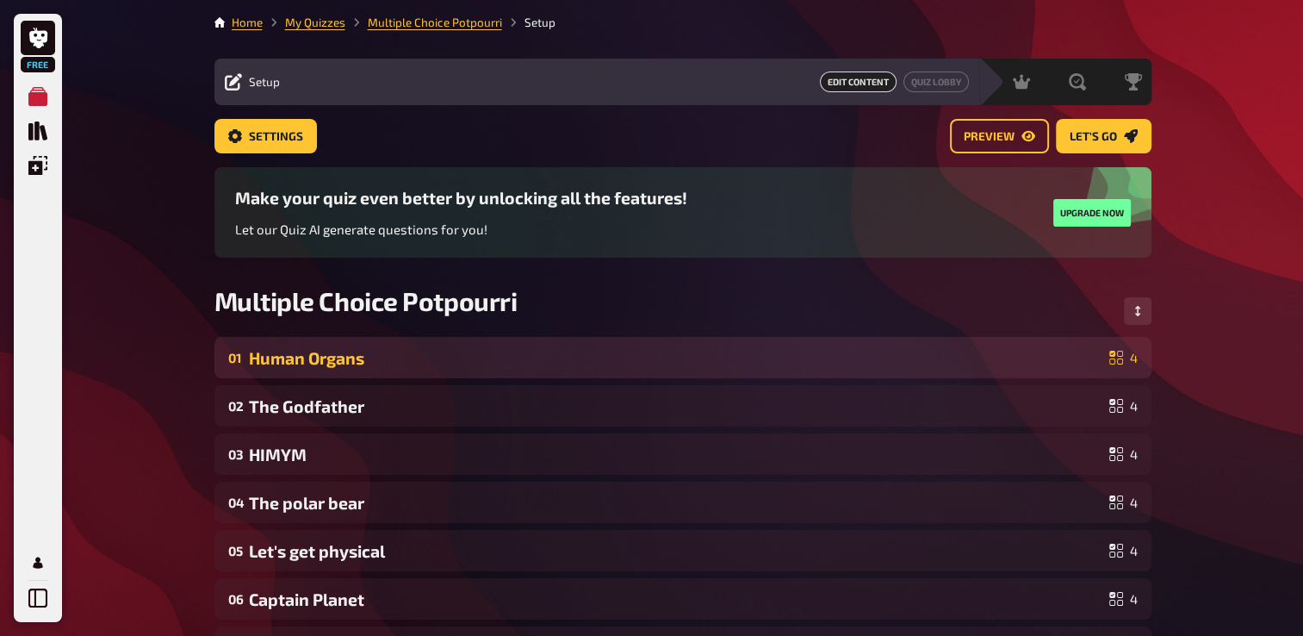
click at [789, 348] on div "Human Organs" at bounding box center [676, 358] width 854 height 20
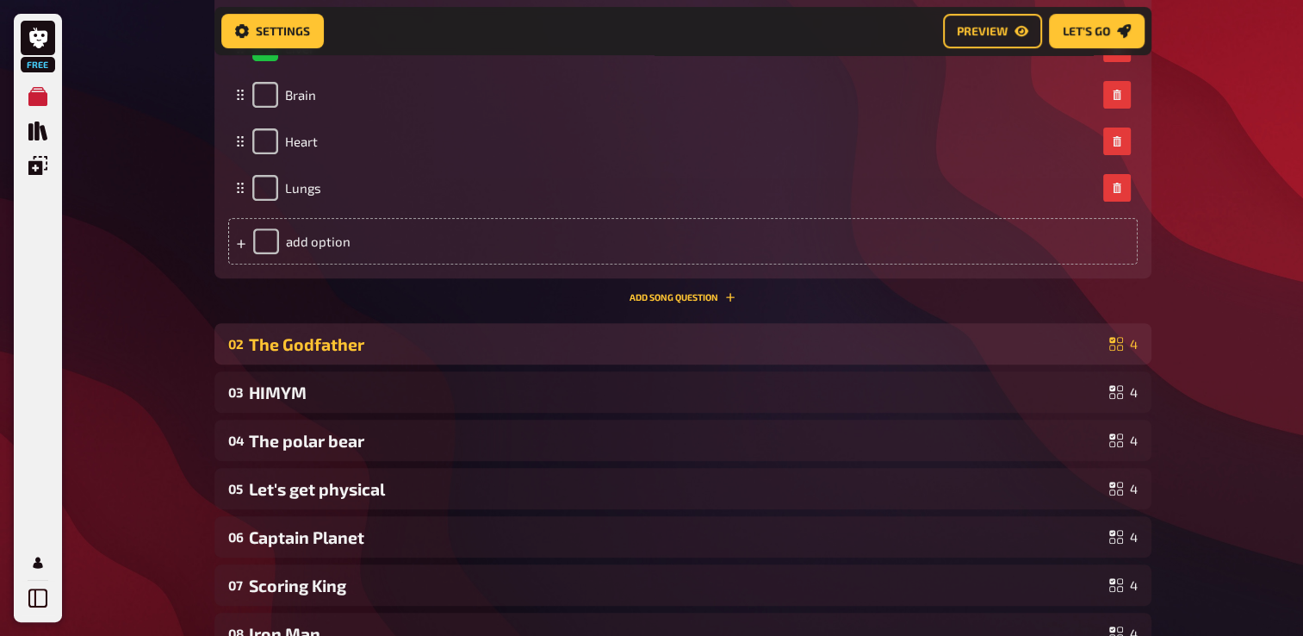
scroll to position [616, 0]
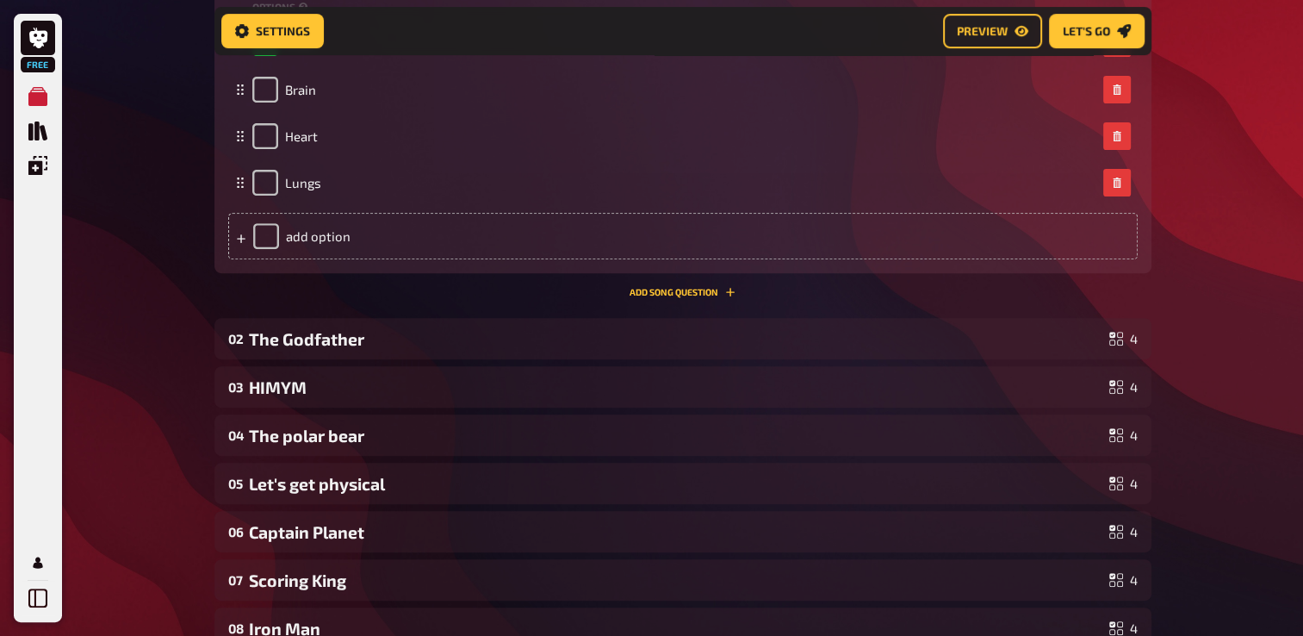
click at [639, 317] on div "01 Human Organs 4 Trivia 1.00 points Title Human Organs Question body Which is …" at bounding box center [683, 481] width 937 height 1493
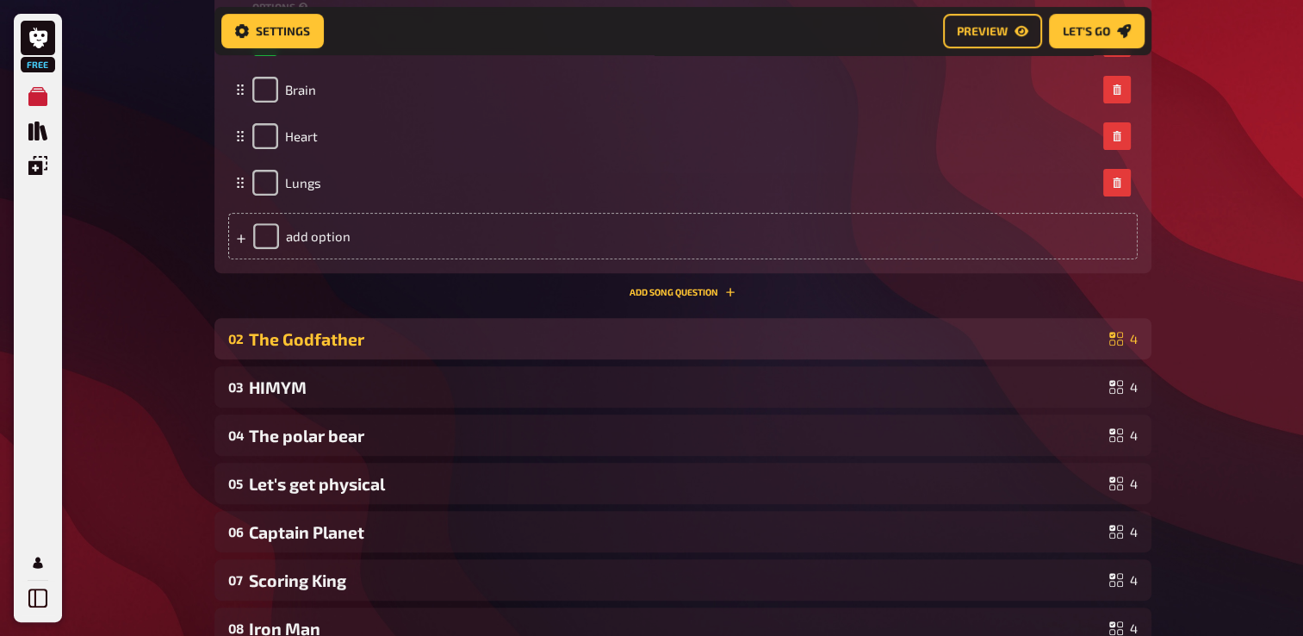
click at [630, 321] on div "02 The Godfather 4" at bounding box center [683, 338] width 937 height 41
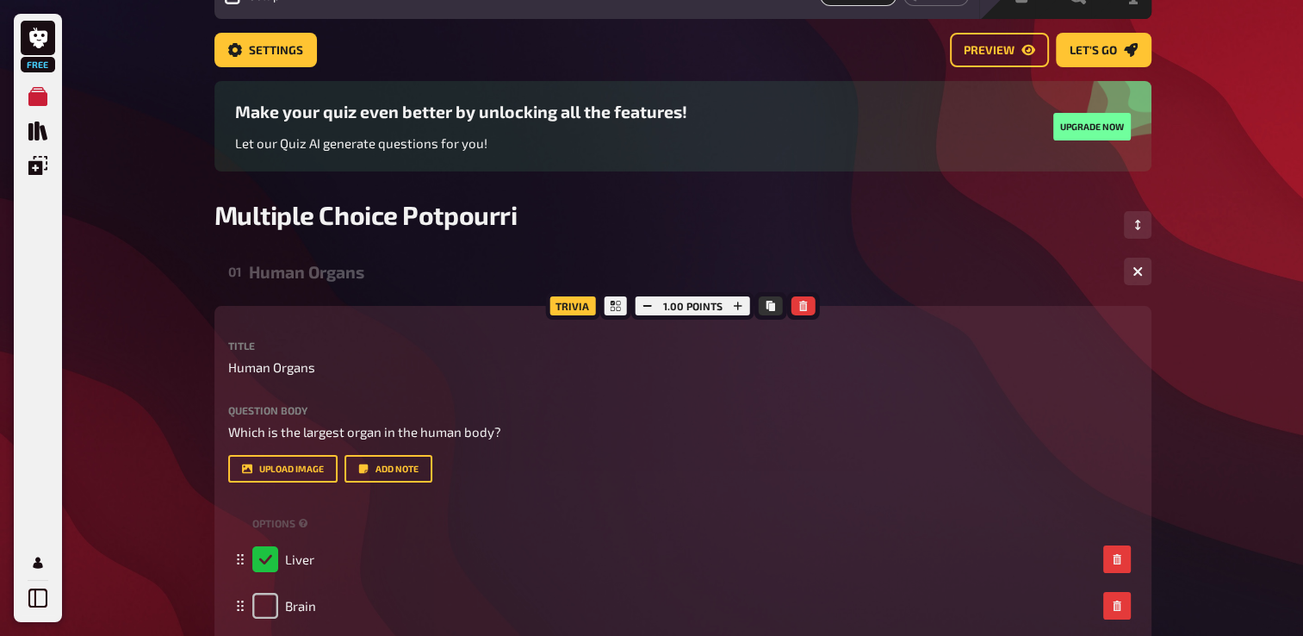
scroll to position [0, 0]
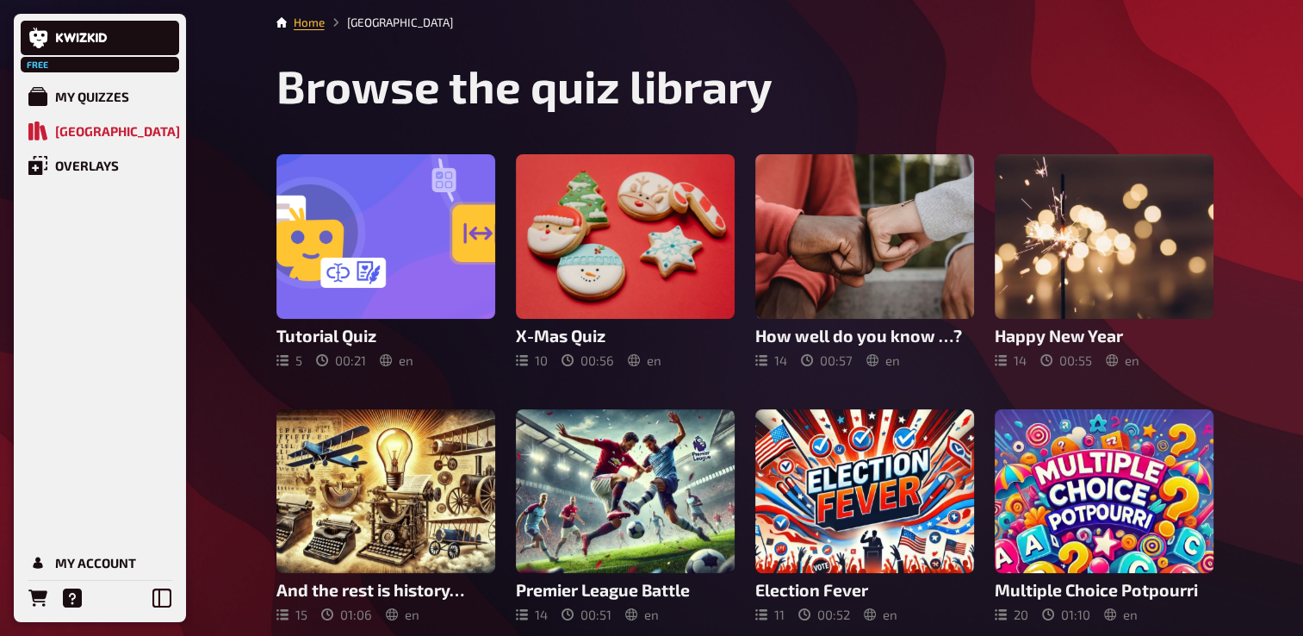
click at [946, 52] on main "Home Quiz Library Browse the quiz library Tutorial Quiz 5 00 : 21 en X-Mas Quiz…" at bounding box center [745, 445] width 937 height 863
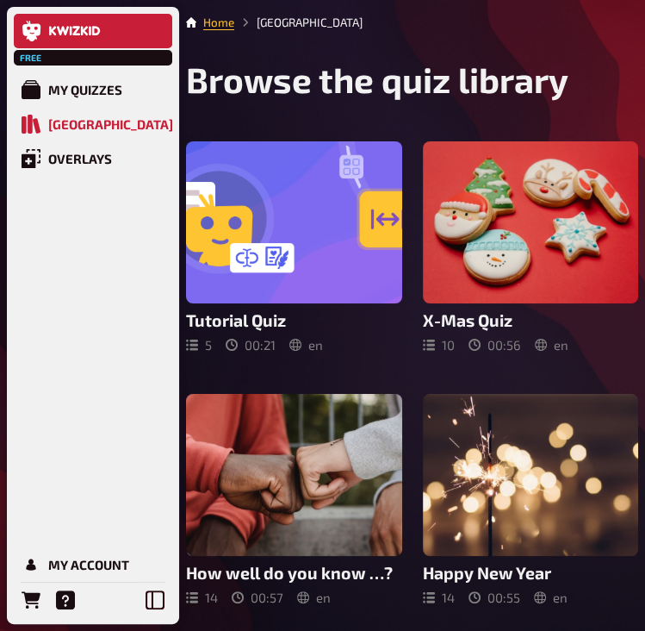
click at [28, 40] on icon at bounding box center [32, 31] width 21 height 21
